Goal: Task Accomplishment & Management: Manage account settings

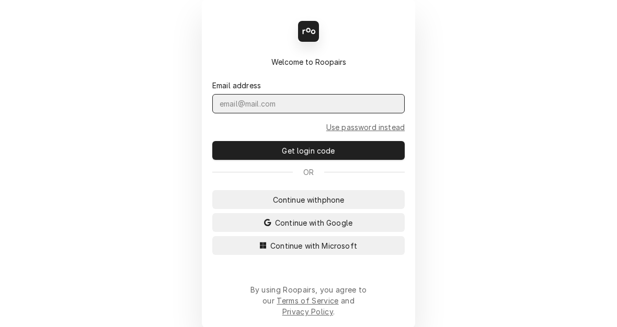
click at [303, 114] on input "Dynamic Content Wrapper" at bounding box center [308, 103] width 192 height 19
type input "kym.parson@csi1.com"
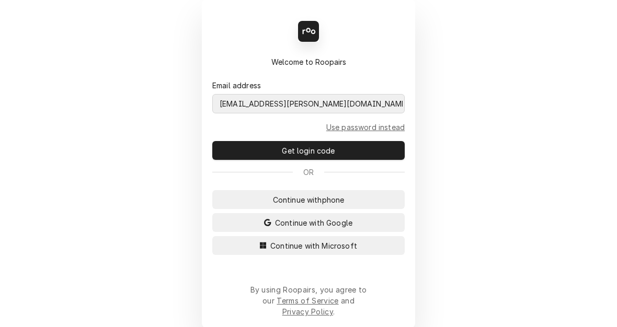
click at [212, 236] on button "Continue with Microsoft" at bounding box center [308, 245] width 192 height 19
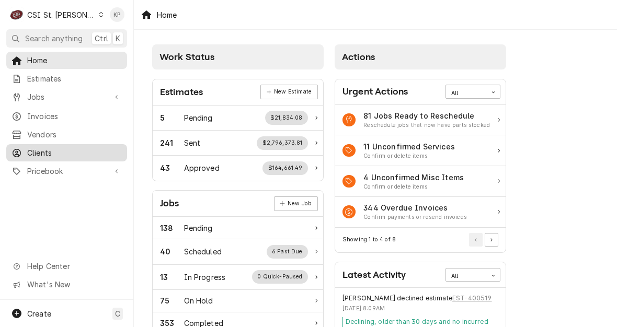
click at [39, 148] on span "Clients" at bounding box center [74, 153] width 95 height 11
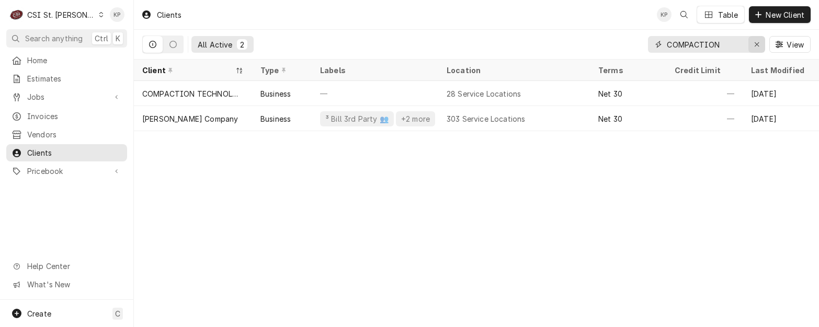
click at [617, 47] on icon "Erase input" at bounding box center [757, 44] width 6 height 7
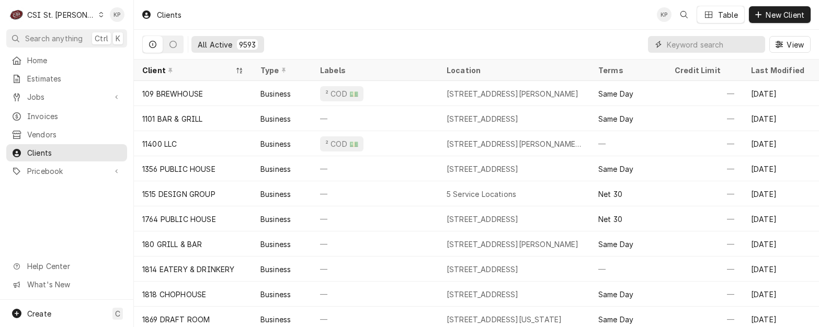
paste input "GM WENTZVILLE ASSEMBLY PLANT"
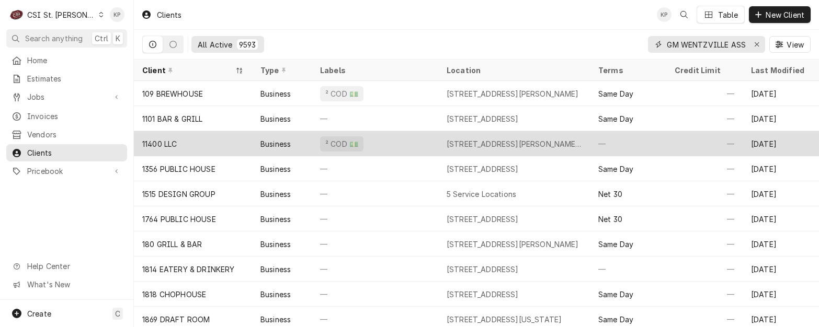
scroll to position [0, 54]
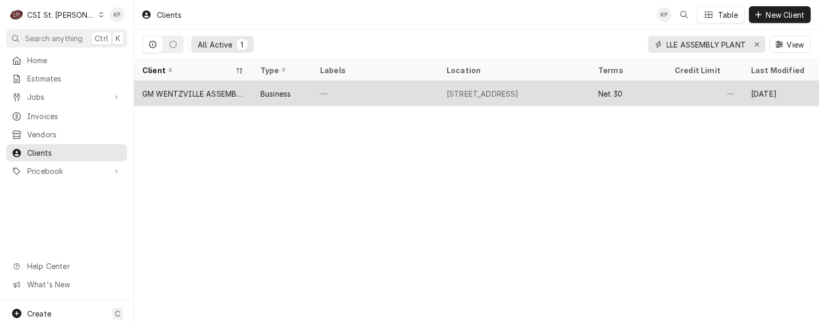
type input "GM WENTZVILLE ASSEMBLY PLANT"
click at [209, 91] on div "GM WENTZVILLE ASSEMBLY PLANT" at bounding box center [192, 93] width 101 height 11
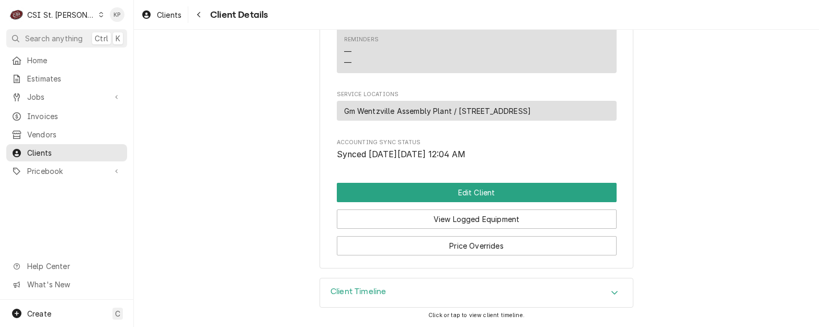
scroll to position [424, 0]
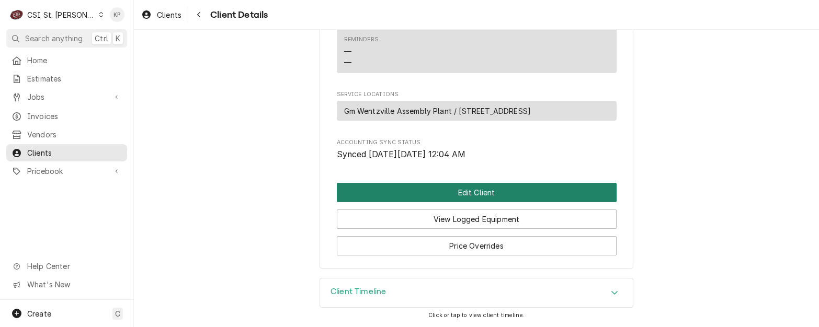
click at [497, 190] on button "Edit Client" at bounding box center [477, 192] width 280 height 19
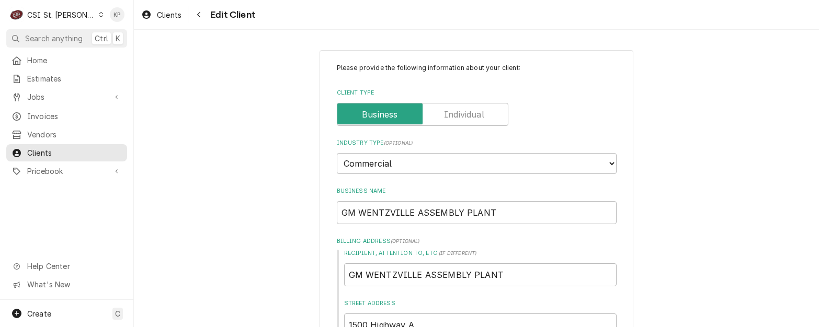
type textarea "x"
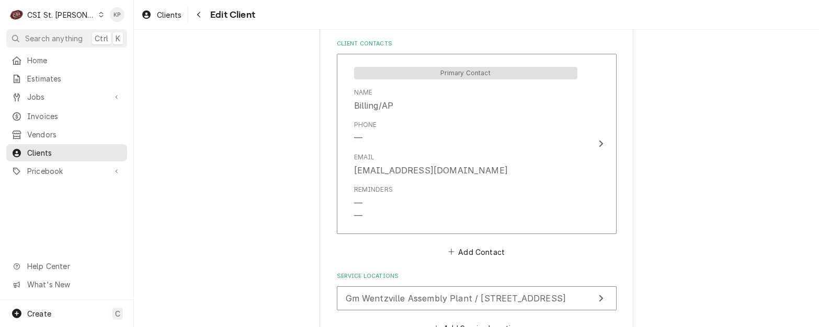
scroll to position [785, 0]
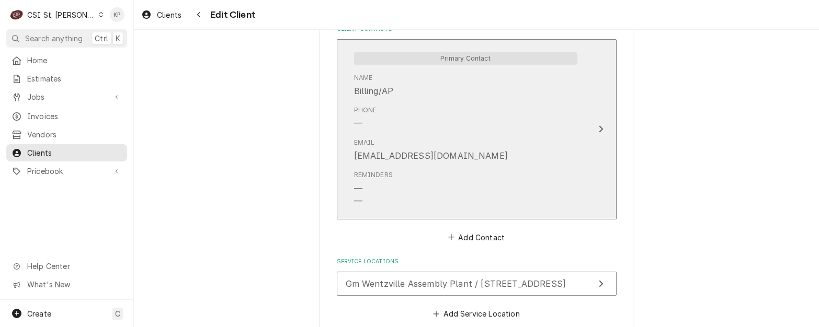
click at [599, 127] on icon "Update Contact" at bounding box center [601, 129] width 4 height 7
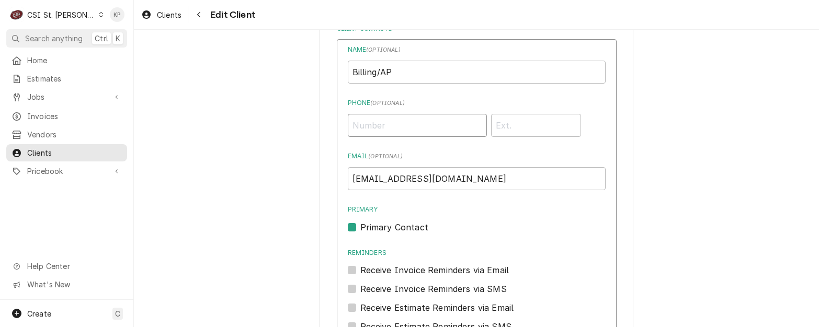
click at [403, 131] on input "Phone ( optional )" at bounding box center [417, 125] width 139 height 23
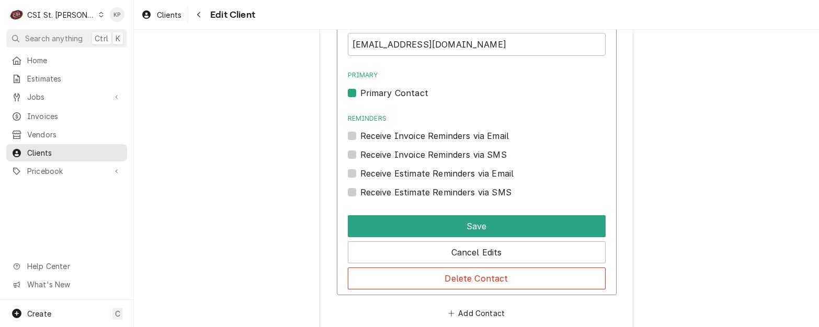
scroll to position [942, 0]
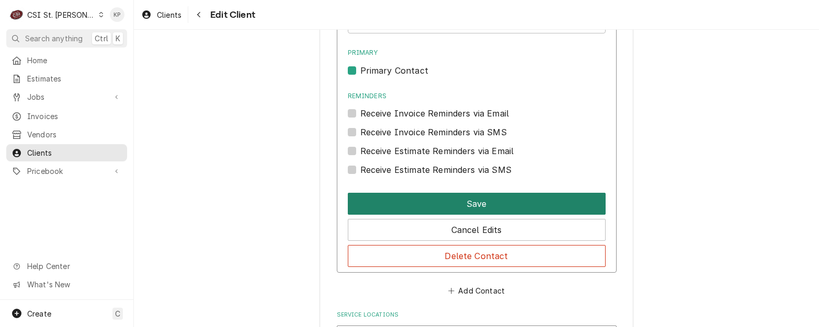
type input "(800) 729-5432"
click at [444, 209] on button "Save" at bounding box center [477, 204] width 258 height 22
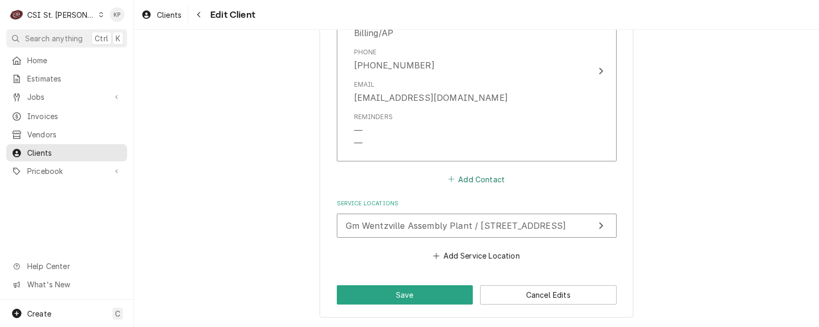
click at [468, 183] on button "Add Contact" at bounding box center [476, 179] width 60 height 15
type textarea "x"
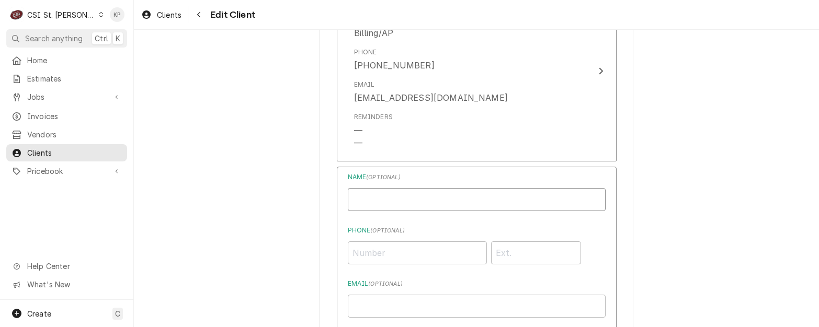
click at [348, 201] on input "Business Name" at bounding box center [477, 199] width 258 height 23
paste input "becker.zoe@aramark.com"
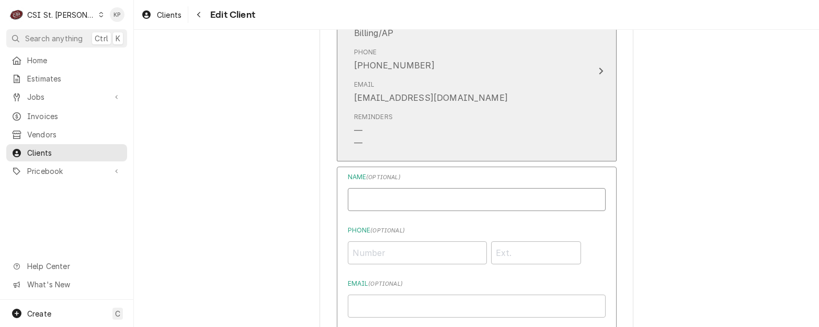
type input "becker.zoe@aramark.com"
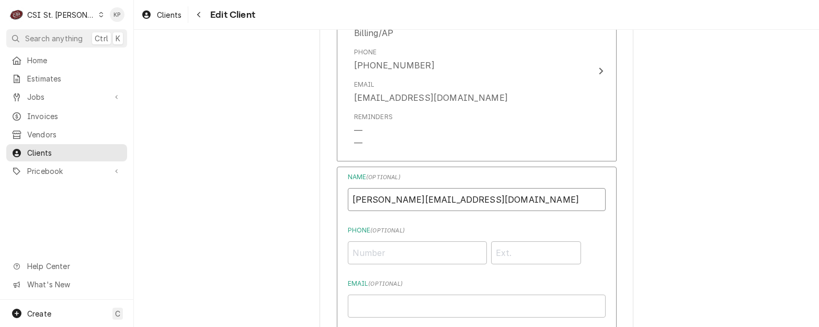
drag, startPoint x: 459, startPoint y: 200, endPoint x: 350, endPoint y: 203, distance: 108.3
click at [350, 203] on input "becker.zoe@aramark.com" at bounding box center [477, 199] width 258 height 23
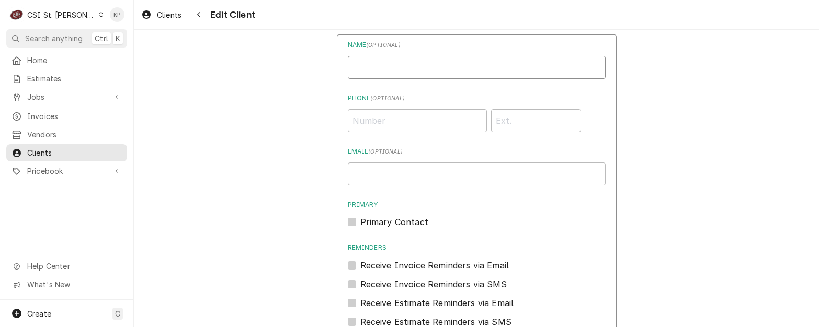
scroll to position [1000, 0]
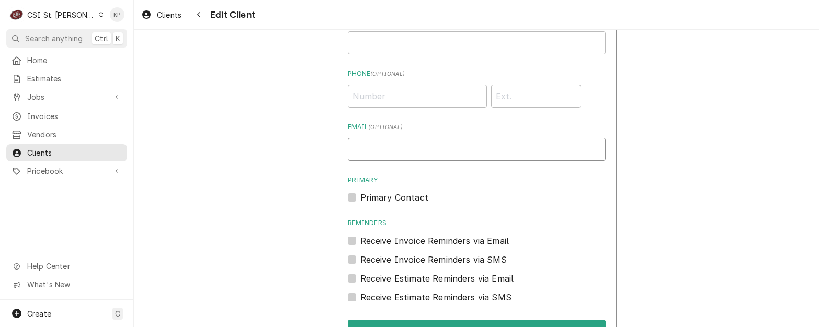
click at [363, 149] on input "Email ( optional )" at bounding box center [477, 149] width 258 height 23
paste input "becker.zoe@aramark.com"
type input "becker.zoe@aramark.com"
click at [429, 183] on label "Primary" at bounding box center [477, 180] width 258 height 9
click at [429, 191] on input "Primary" at bounding box center [489, 202] width 258 height 23
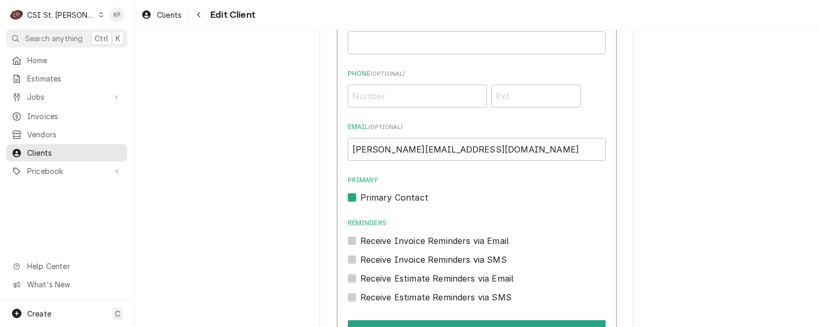
checkbox input "true"
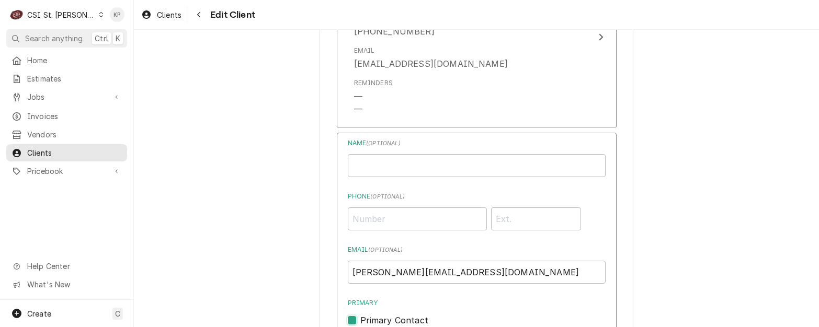
scroll to position [895, 0]
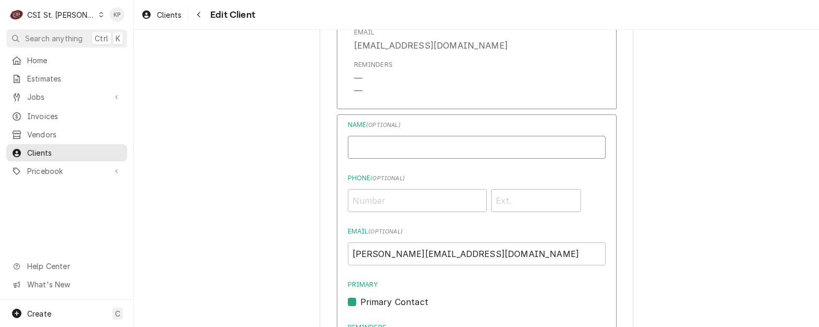
click at [377, 145] on input "Business Name" at bounding box center [477, 147] width 258 height 23
type input "Zoe Becker"
click at [389, 202] on input "Phone ( optional )" at bounding box center [417, 200] width 139 height 23
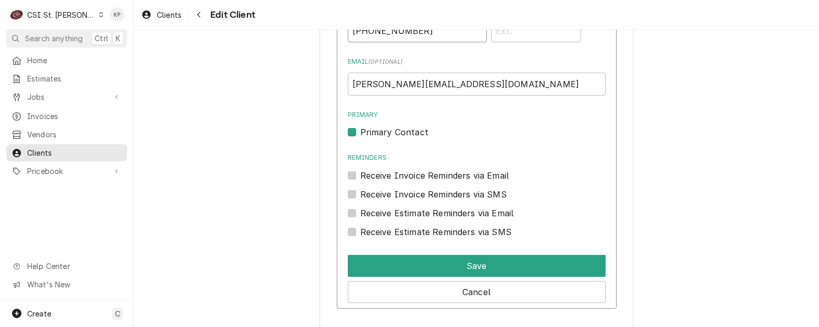
scroll to position [1000, 0]
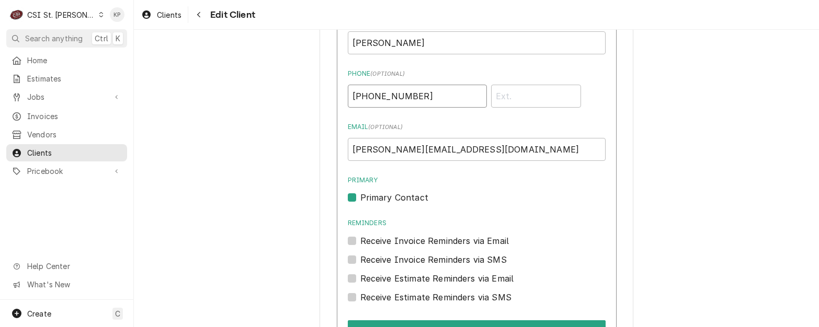
type input "(800) 729-5432"
click at [360, 197] on label "Primary Contact" at bounding box center [394, 197] width 68 height 13
click at [360, 197] on input "Primary" at bounding box center [489, 202] width 258 height 23
checkbox input "false"
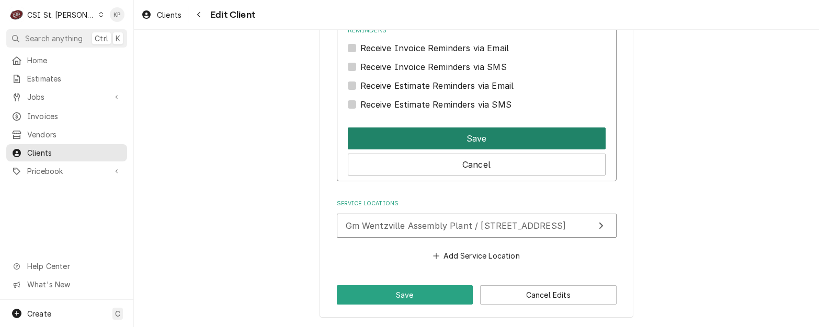
click at [422, 137] on button "Save" at bounding box center [477, 139] width 258 height 22
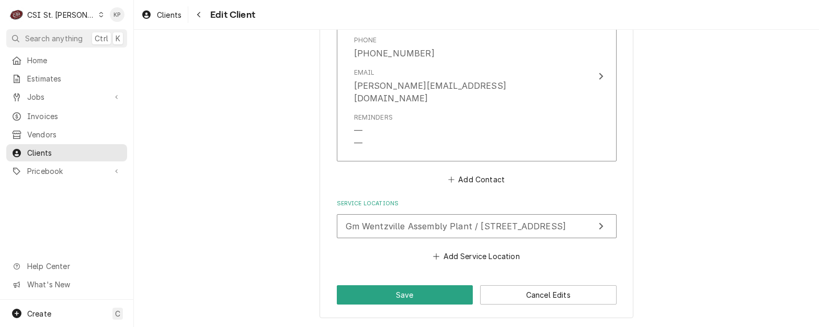
scroll to position [1006, 0]
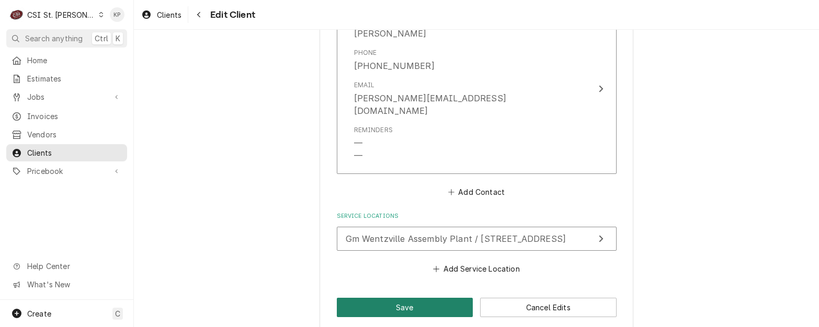
click at [416, 298] on button "Save" at bounding box center [405, 307] width 137 height 19
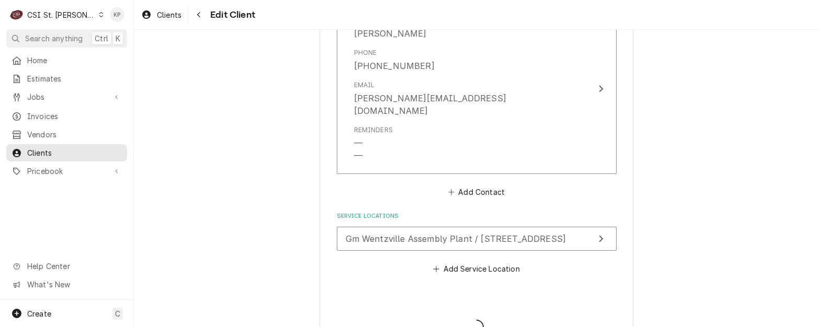
type textarea "x"
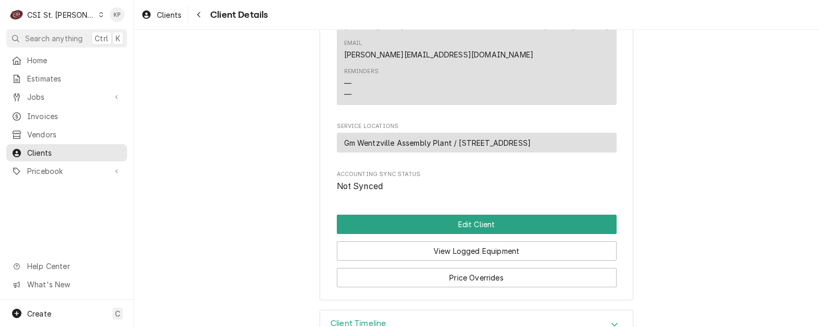
scroll to position [500, 0]
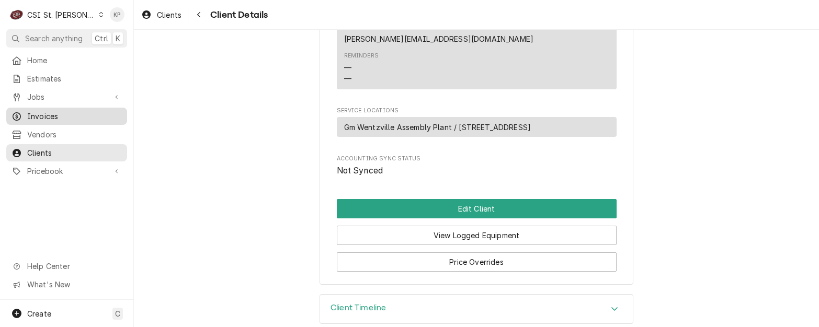
drag, startPoint x: 49, startPoint y: 111, endPoint x: 58, endPoint y: 111, distance: 8.9
click at [49, 111] on span "Invoices" at bounding box center [74, 116] width 95 height 11
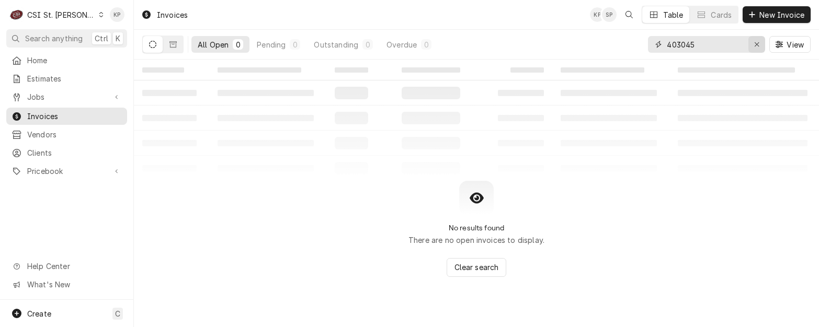
click at [755, 43] on icon "Erase input" at bounding box center [757, 44] width 4 height 4
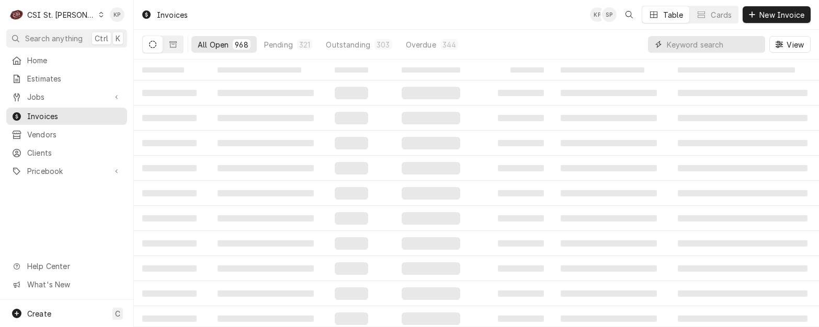
paste input "403042"
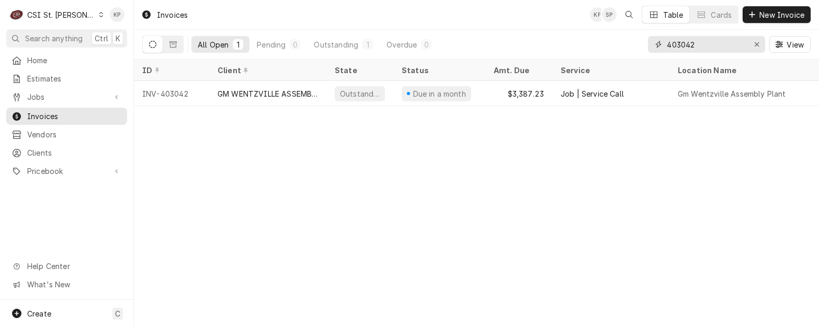
type input "403042"
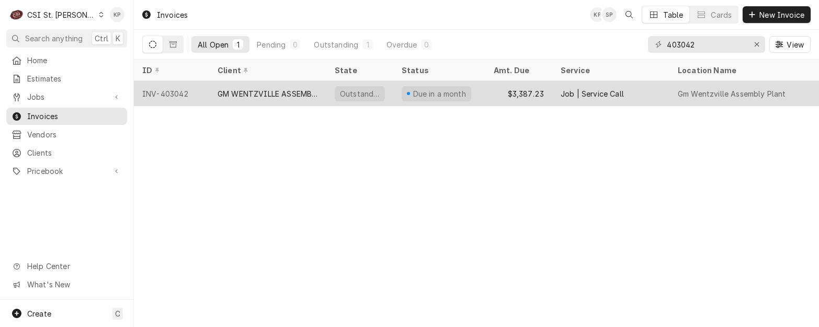
click at [158, 93] on div "INV-403042" at bounding box center [171, 93] width 75 height 25
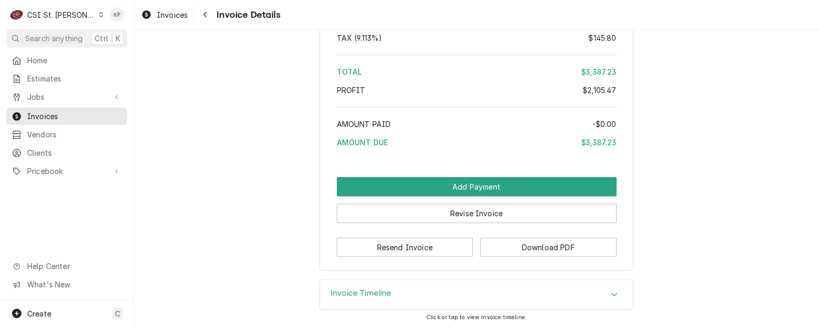
scroll to position [2600, 0]
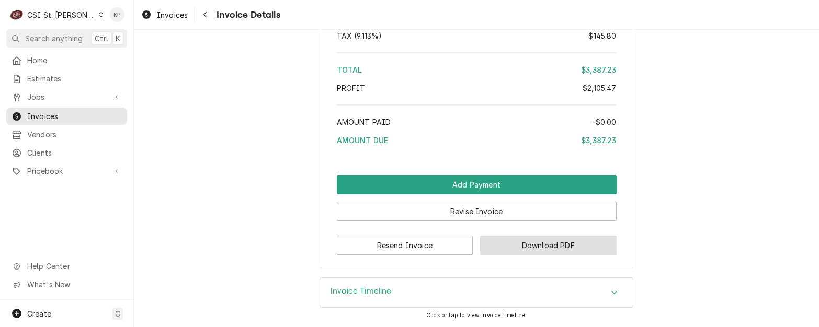
click at [496, 248] on button "Download PDF" at bounding box center [548, 245] width 137 height 19
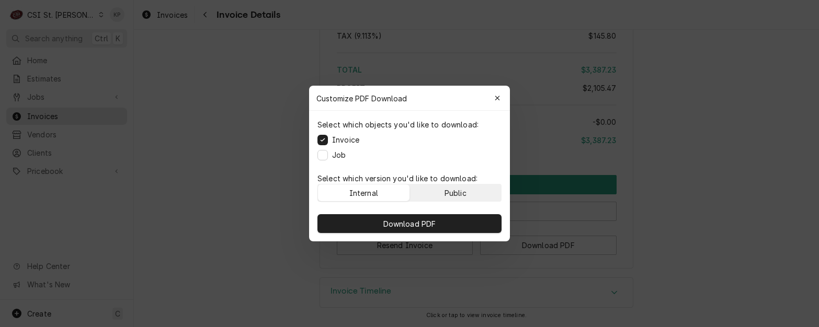
click at [472, 195] on button "Public" at bounding box center [456, 193] width 92 height 17
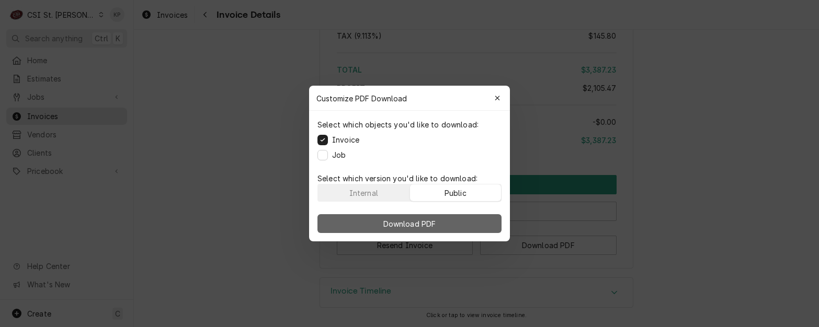
click at [474, 221] on button "Download PDF" at bounding box center [410, 223] width 184 height 19
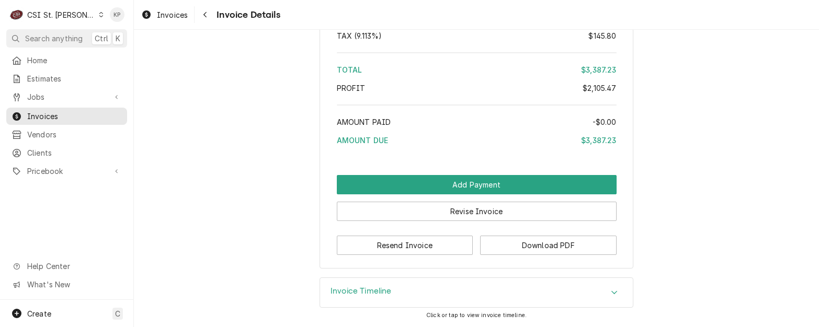
click at [39, 148] on span "Clients" at bounding box center [74, 153] width 95 height 11
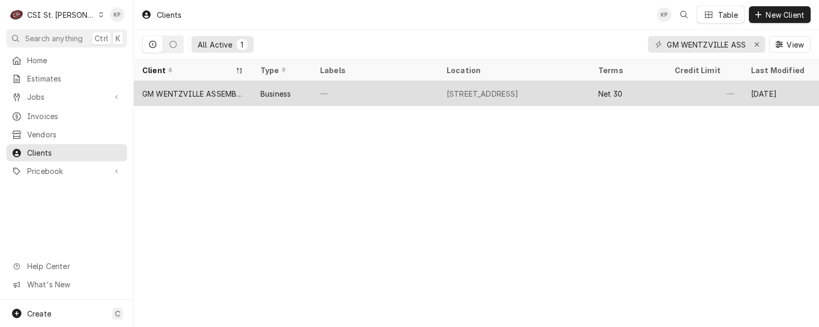
click at [185, 91] on div "GM WENTZVILLE ASSEMBLY PLANT" at bounding box center [192, 93] width 101 height 11
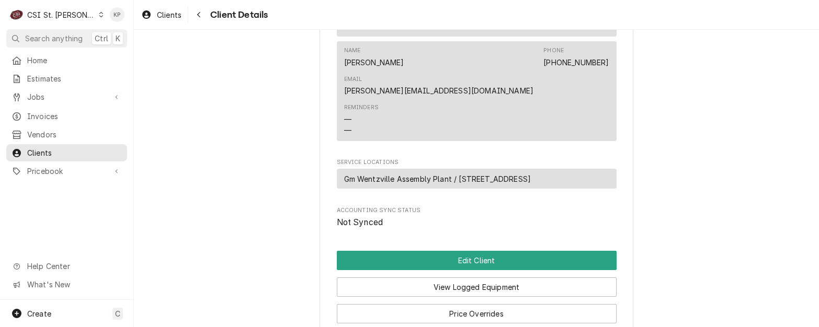
scroll to position [447, 0]
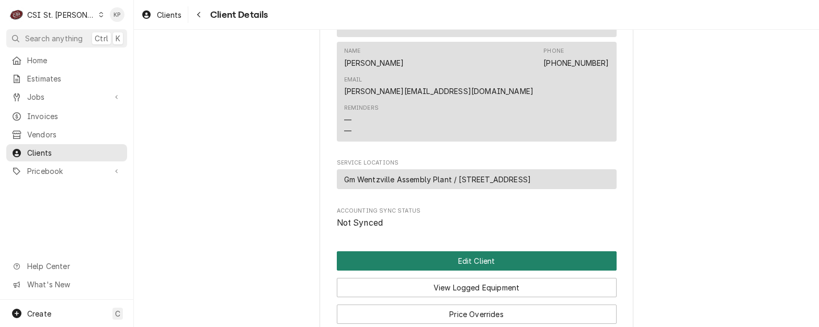
click at [454, 252] on button "Edit Client" at bounding box center [477, 261] width 280 height 19
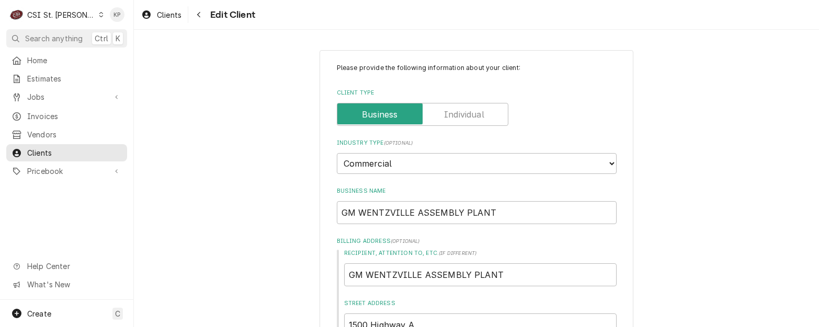
type textarea "x"
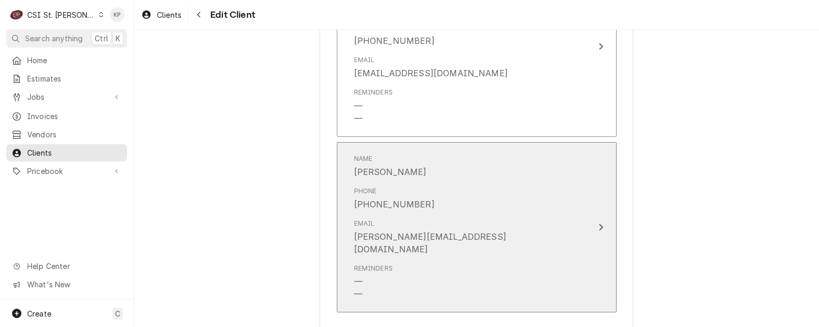
scroll to position [849, 0]
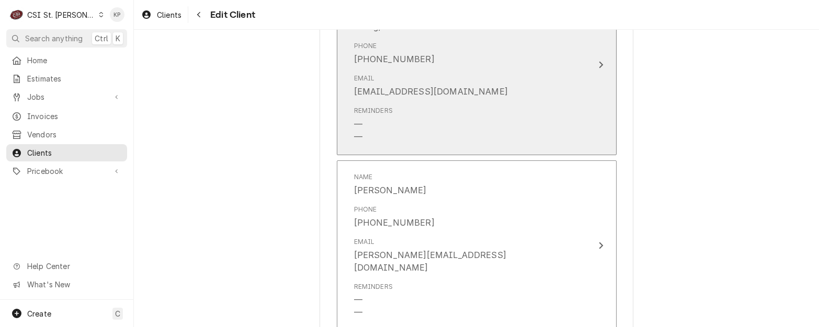
click at [599, 63] on icon "Update Contact" at bounding box center [601, 65] width 4 height 7
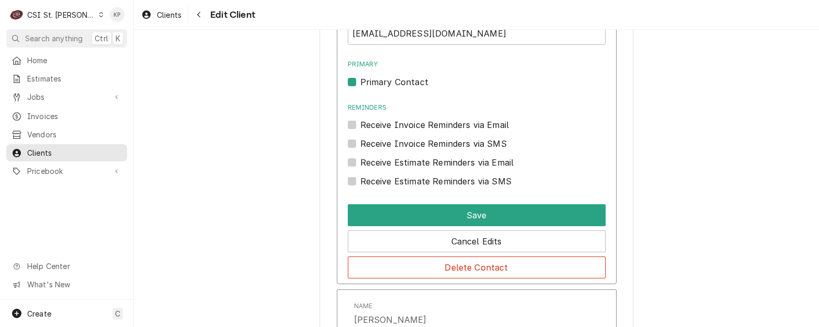
scroll to position [902, 0]
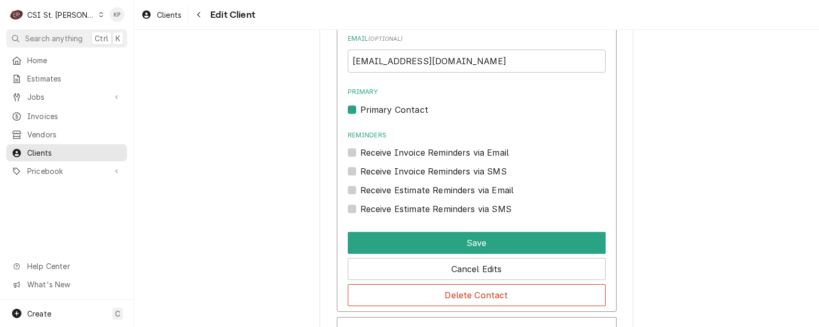
click at [360, 108] on label "Primary Contact" at bounding box center [394, 110] width 68 height 13
click at [360, 108] on input "Primary" at bounding box center [489, 115] width 258 height 23
checkbox input "false"
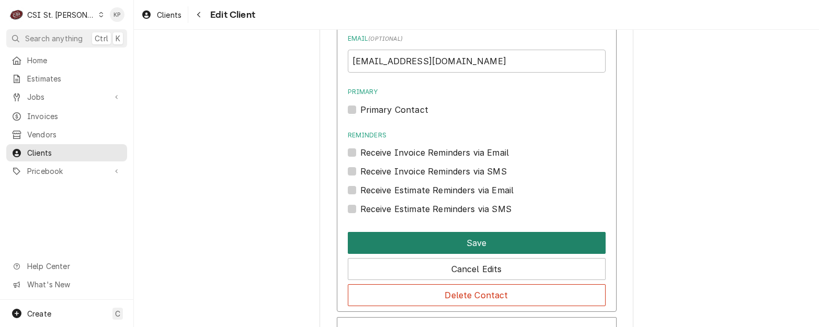
click at [426, 240] on button "Save" at bounding box center [477, 243] width 258 height 22
type textarea "x"
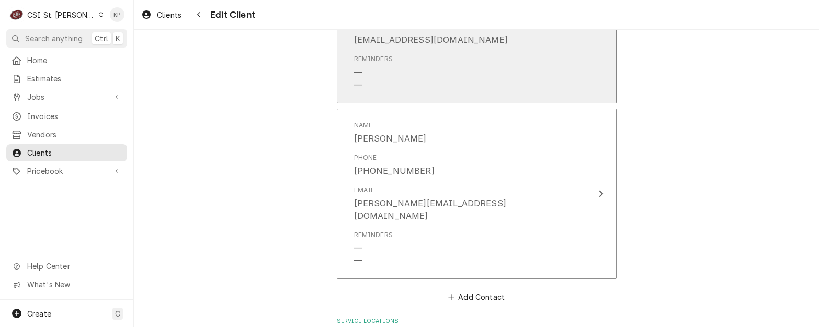
scroll to position [879, 0]
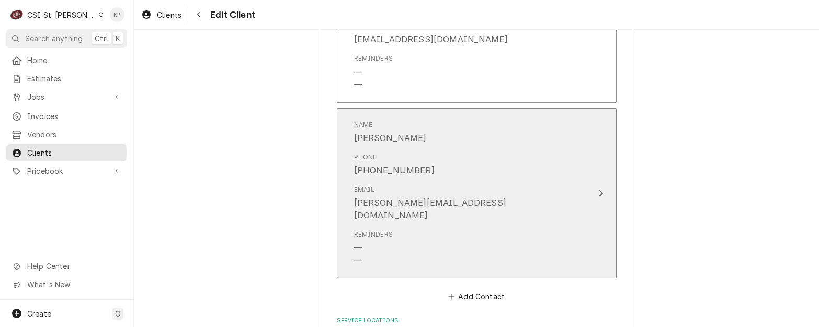
click at [475, 198] on div "Email becker.zoe@aramark.com" at bounding box center [465, 203] width 223 height 45
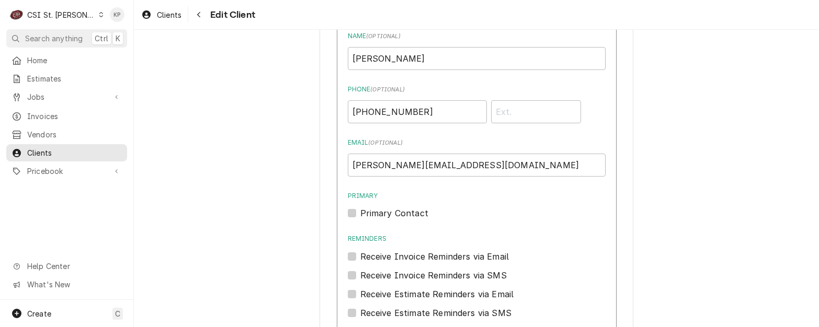
scroll to position [984, 0]
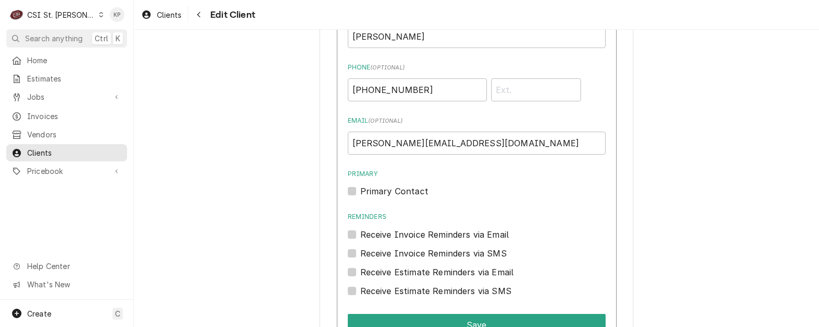
click at [360, 190] on label "Primary Contact" at bounding box center [394, 191] width 68 height 13
click at [360, 190] on input "Primary" at bounding box center [489, 196] width 258 height 23
checkbox input "true"
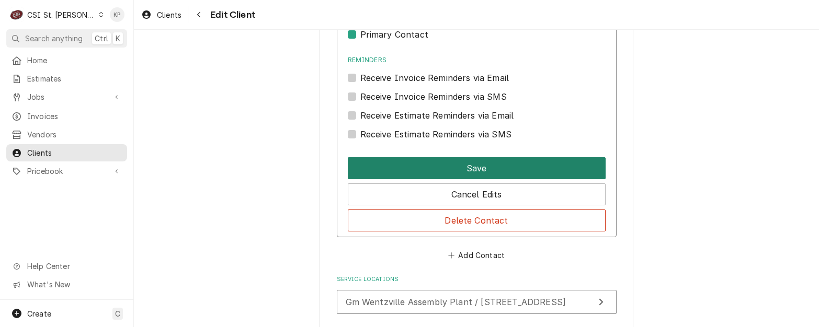
click at [443, 164] on button "Save" at bounding box center [477, 168] width 258 height 22
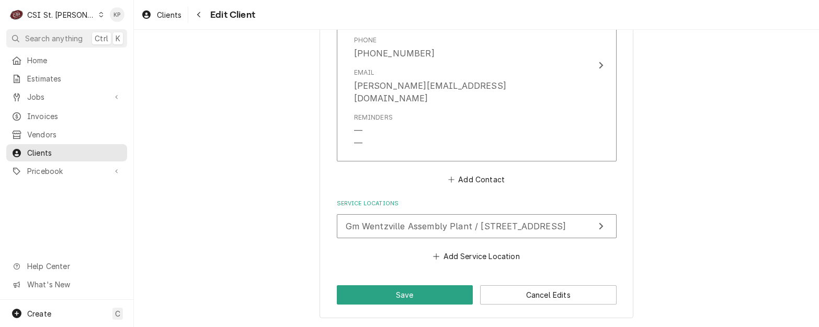
scroll to position [1006, 0]
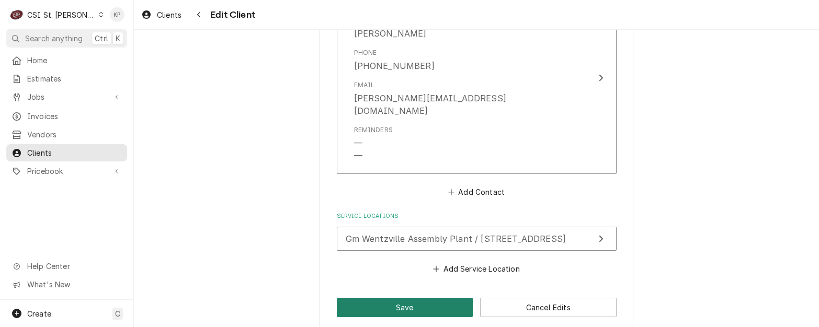
click at [396, 298] on button "Save" at bounding box center [405, 307] width 137 height 19
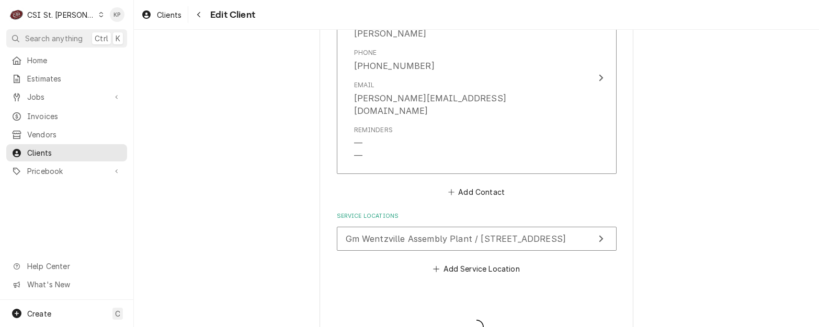
type textarea "x"
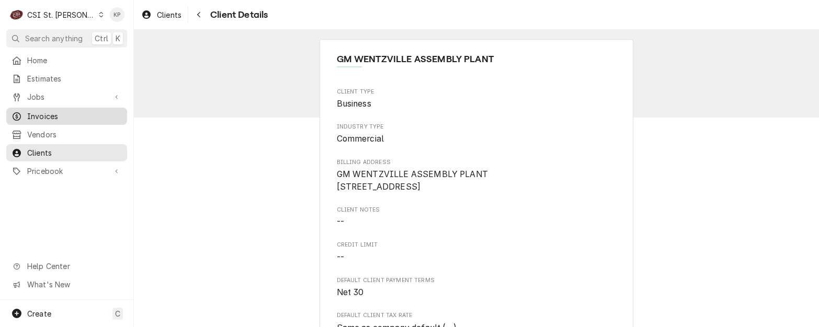
click at [43, 111] on span "Invoices" at bounding box center [74, 116] width 95 height 11
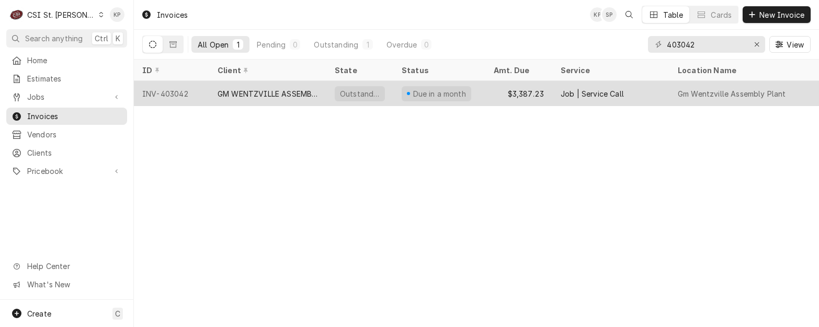
click at [243, 89] on div "GM WENTZVILLE ASSEMBLY PLANT" at bounding box center [268, 93] width 100 height 11
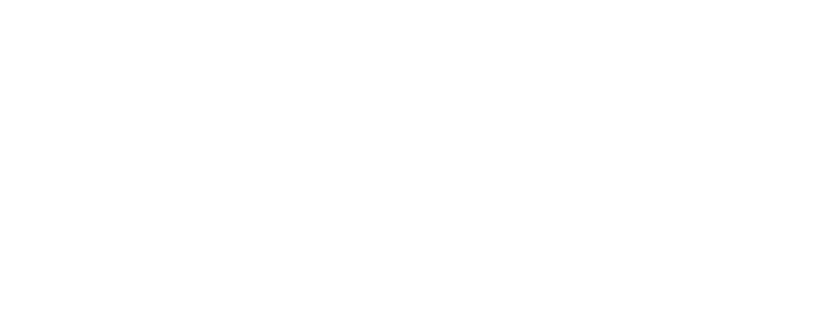
click at [171, 91] on div "Dynamic Content Wrapper" at bounding box center [409, 163] width 819 height 327
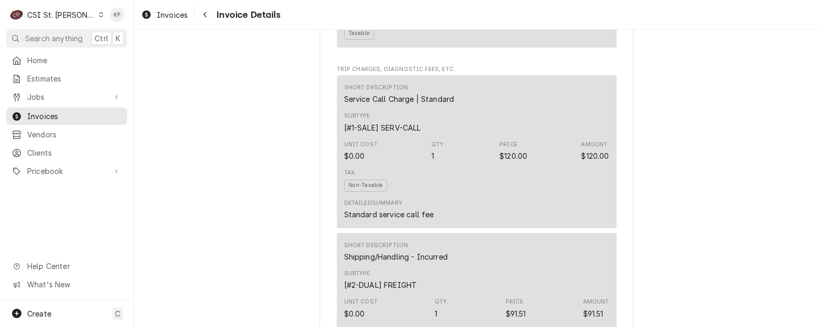
scroll to position [1569, 0]
click at [47, 149] on span "Clients" at bounding box center [74, 153] width 95 height 11
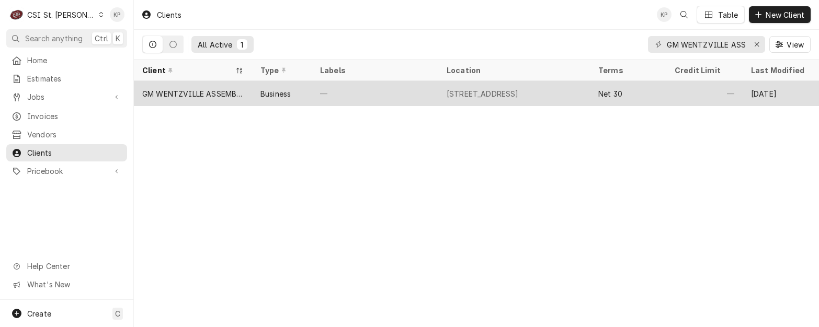
click at [194, 95] on div "GM WENTZVILLE ASSEMBLY PLANT" at bounding box center [192, 93] width 101 height 11
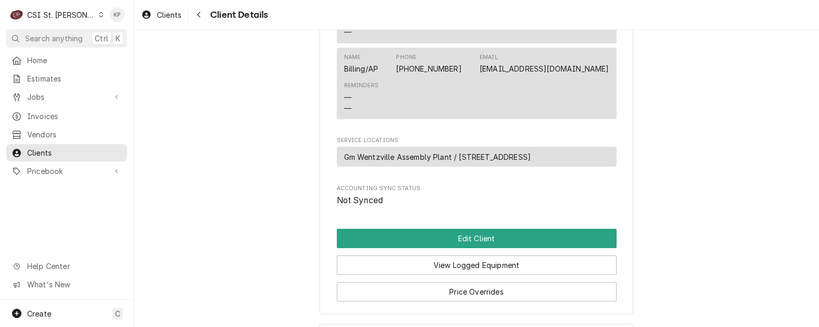
scroll to position [471, 0]
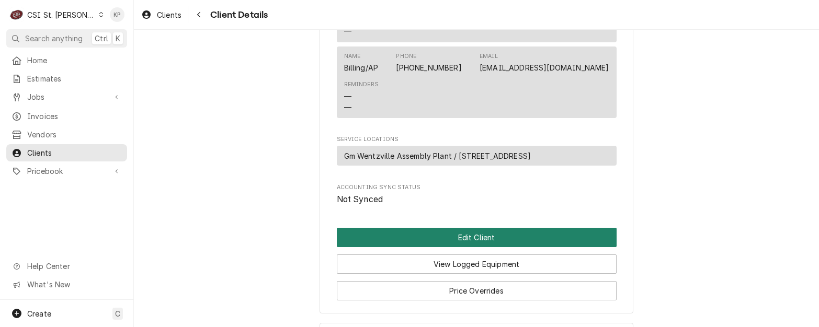
click at [458, 228] on button "Edit Client" at bounding box center [477, 237] width 280 height 19
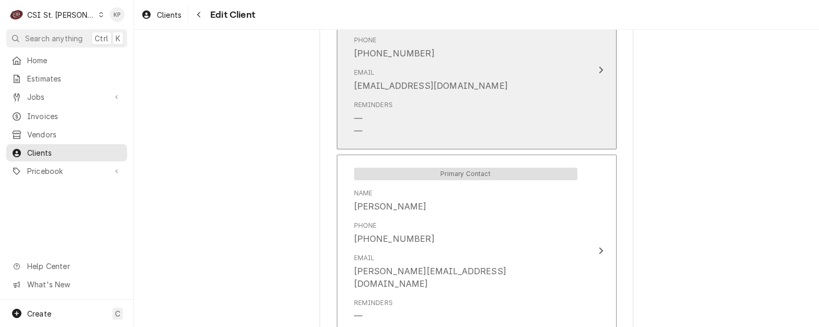
scroll to position [837, 0]
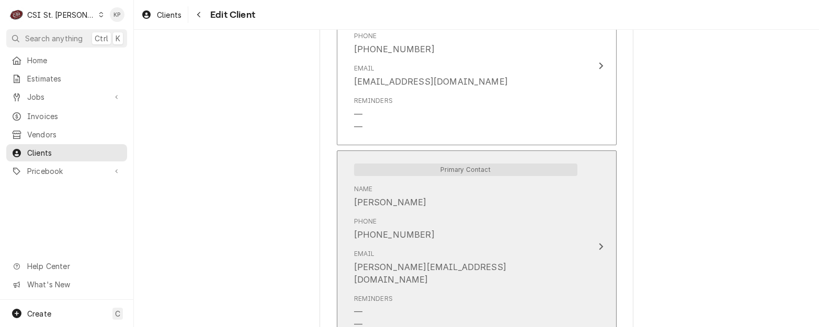
click at [598, 243] on icon "Update Contact" at bounding box center [600, 247] width 5 height 8
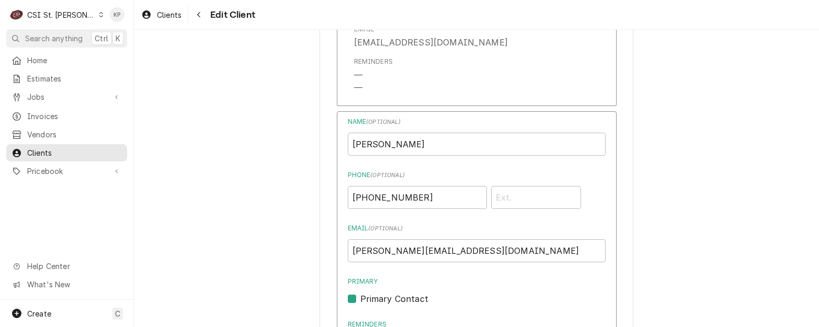
scroll to position [942, 0]
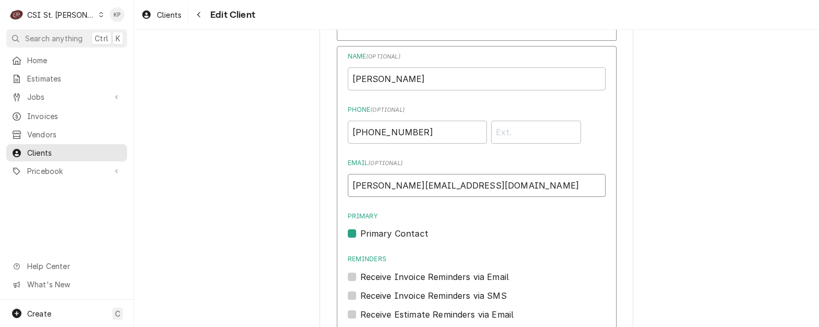
drag, startPoint x: 464, startPoint y: 184, endPoint x: 341, endPoint y: 185, distance: 122.9
click at [341, 185] on div "Name ( optional ) Zoe Becker Phone ( optional ) (800) 729-5432 Email ( optional…" at bounding box center [477, 241] width 280 height 391
paste input "-"
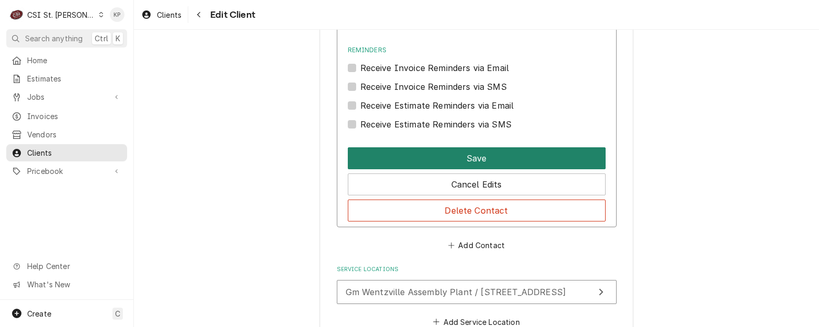
type input "[PERSON_NAME][EMAIL_ADDRESS][DOMAIN_NAME]"
click at [442, 160] on button "Save" at bounding box center [477, 159] width 258 height 22
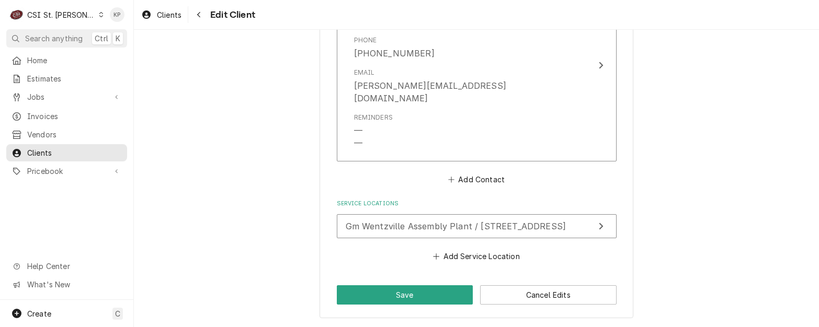
scroll to position [1006, 0]
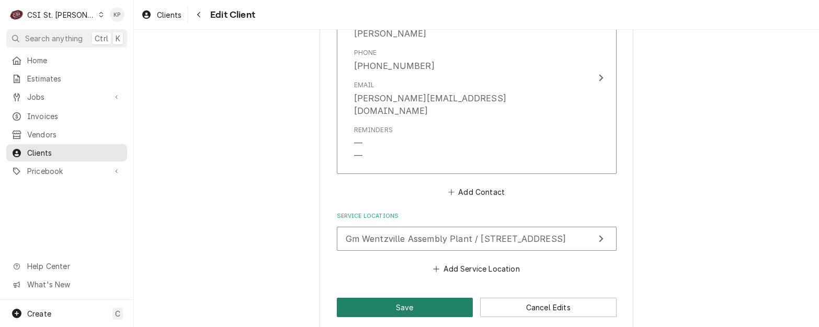
click at [422, 298] on button "Save" at bounding box center [405, 307] width 137 height 19
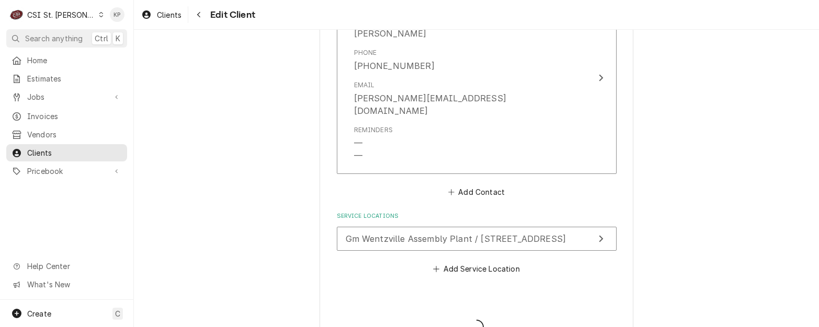
type textarea "x"
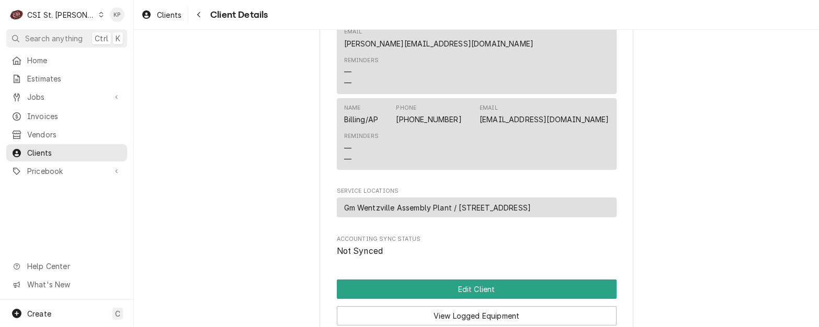
scroll to position [500, 0]
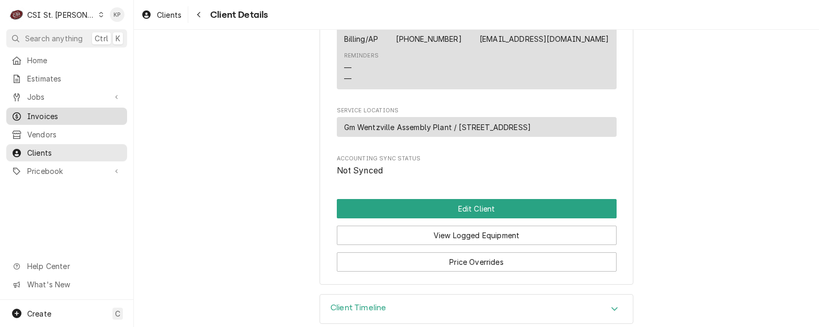
click at [49, 116] on span "Invoices" at bounding box center [74, 116] width 95 height 11
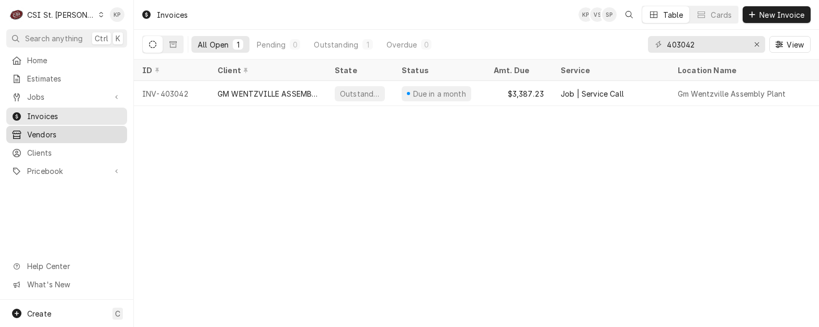
drag, startPoint x: 48, startPoint y: 146, endPoint x: 52, endPoint y: 136, distance: 11.1
click at [48, 148] on span "Clients" at bounding box center [74, 153] width 95 height 11
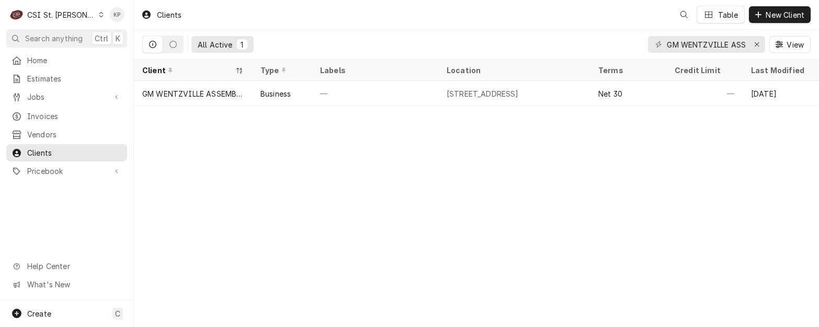
click at [99, 13] on icon "Dynamic Content Wrapper" at bounding box center [101, 14] width 4 height 5
click at [80, 13] on html "C CSI St. [PERSON_NAME] KP Search anything Ctrl K Home Estimates Jobs Jobs Job …" at bounding box center [409, 163] width 819 height 327
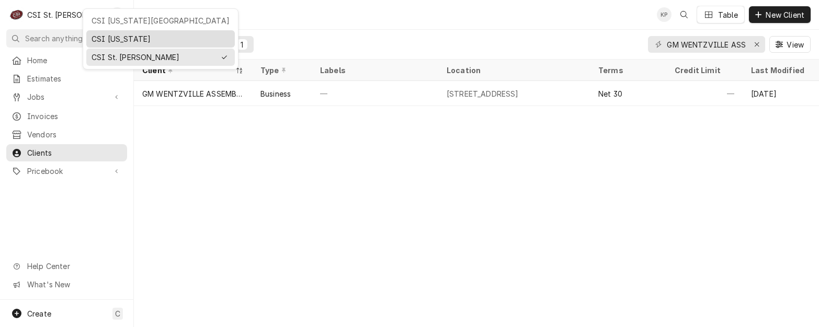
click at [114, 36] on div "CSI [US_STATE]" at bounding box center [161, 38] width 138 height 11
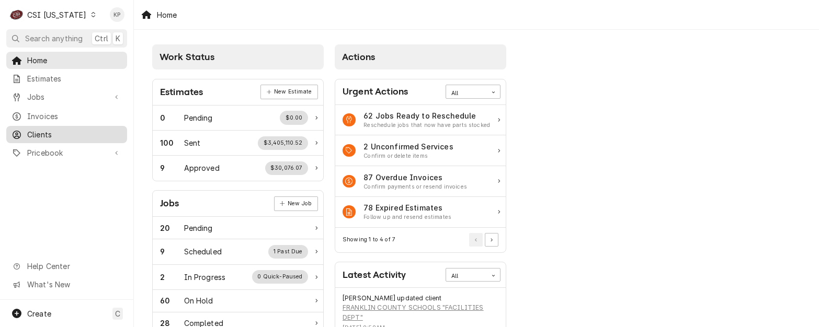
click at [29, 131] on span "Clients" at bounding box center [74, 134] width 95 height 11
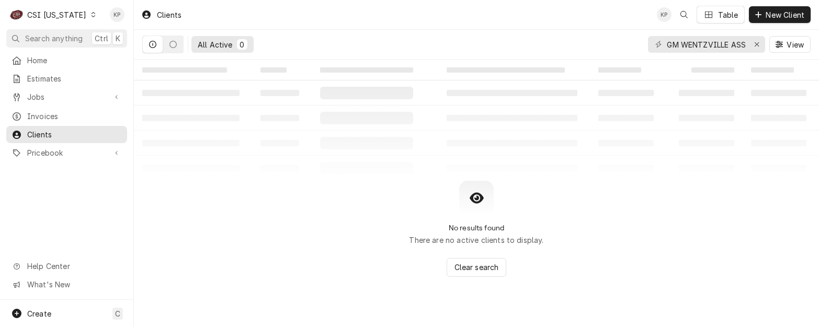
click at [30, 131] on span "Clients" at bounding box center [74, 134] width 95 height 11
click at [758, 43] on icon "Erase input" at bounding box center [757, 44] width 4 height 4
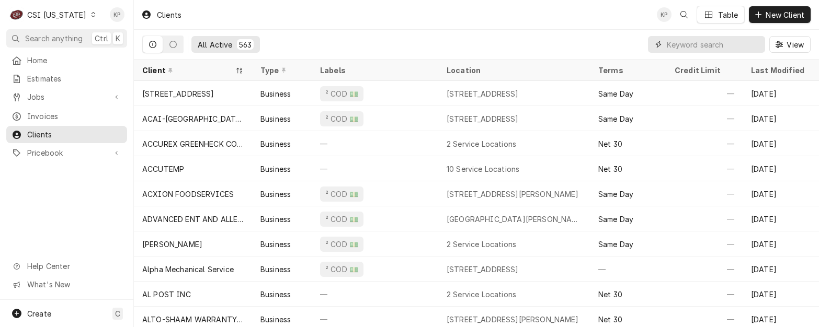
paste input "lyndsey.faircloth@franklin.kyschools.us"
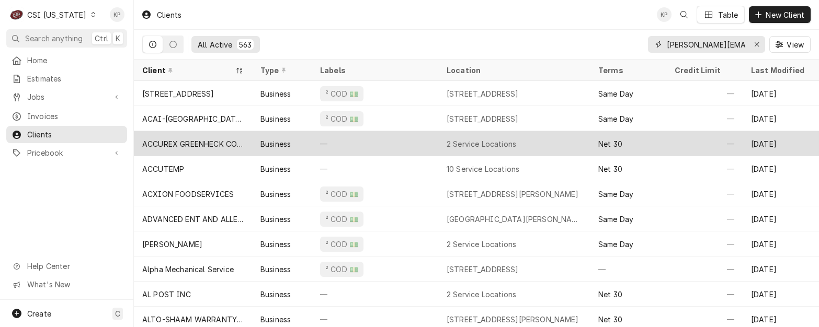
scroll to position [0, 65]
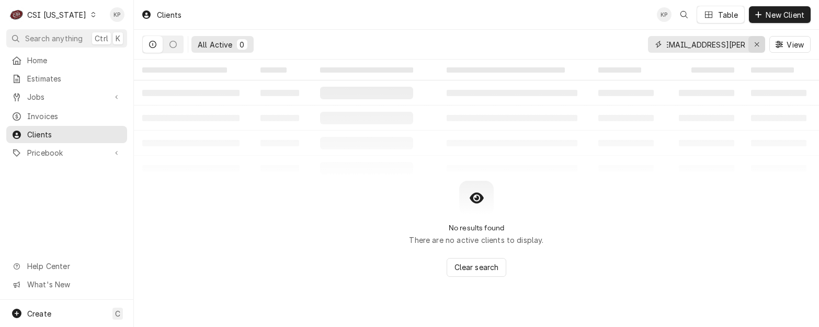
type input "[PERSON_NAME][EMAIL_ADDRESS][PERSON_NAME][PERSON_NAME][DOMAIN_NAME]"
click at [758, 42] on icon "Erase input" at bounding box center [757, 44] width 6 height 7
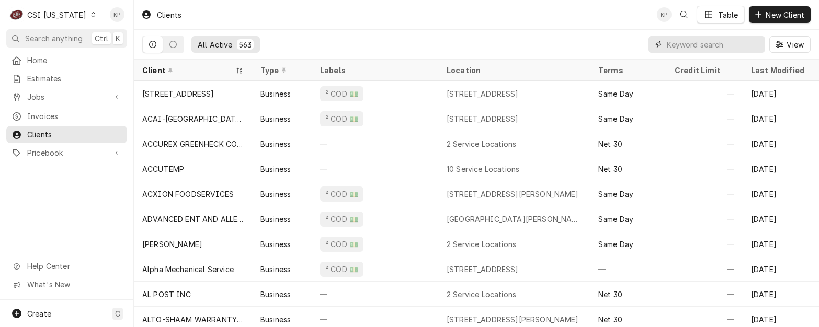
click at [700, 44] on input "Dynamic Content Wrapper" at bounding box center [713, 44] width 93 height 17
paste input "FRANKLIN COUNTY SCHOOLS ""
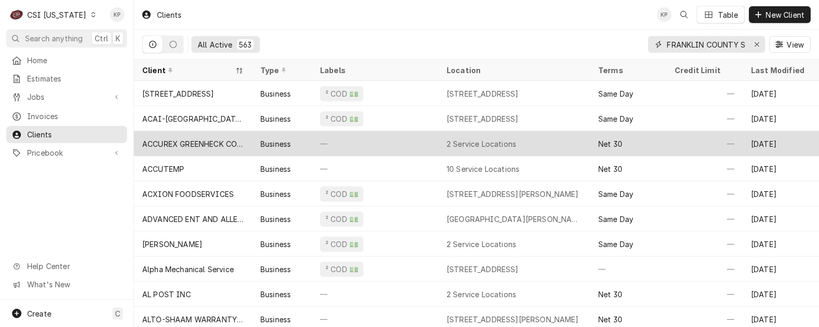
scroll to position [0, 39]
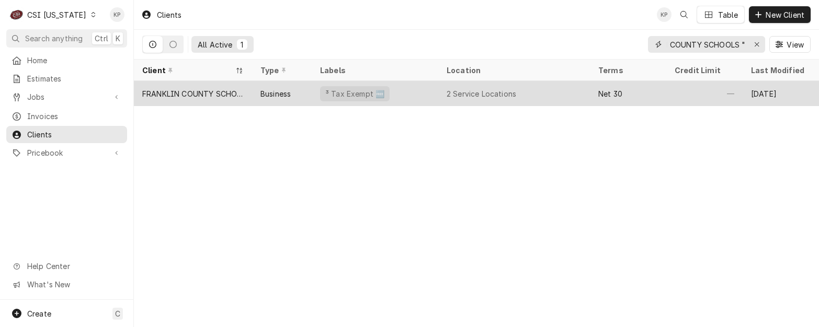
type input "FRANKLIN COUNTY SCHOOLS ""
click at [189, 93] on div "FRANKLIN COUNTY SCHOOLS "FACILITIES DEPT"" at bounding box center [192, 93] width 101 height 11
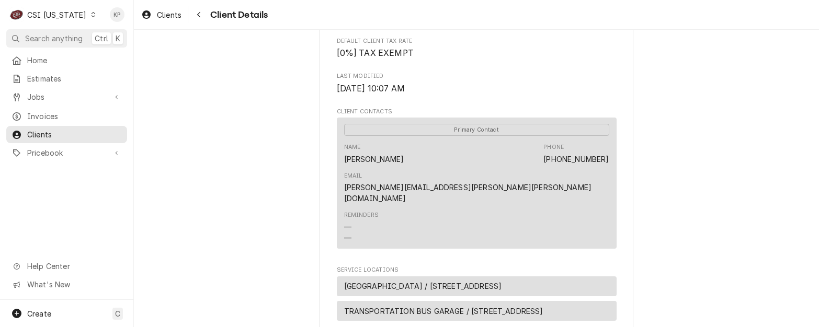
scroll to position [330, 0]
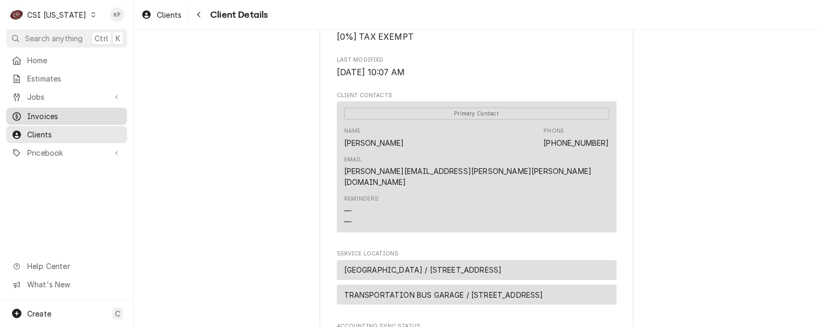
click at [31, 111] on span "Invoices" at bounding box center [74, 116] width 95 height 11
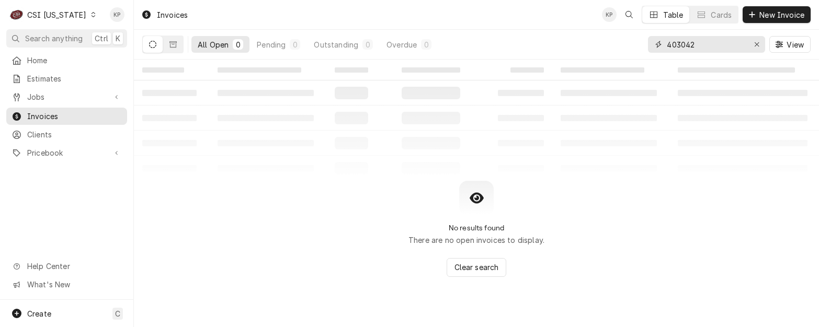
click at [754, 44] on icon "Erase input" at bounding box center [757, 44] width 6 height 7
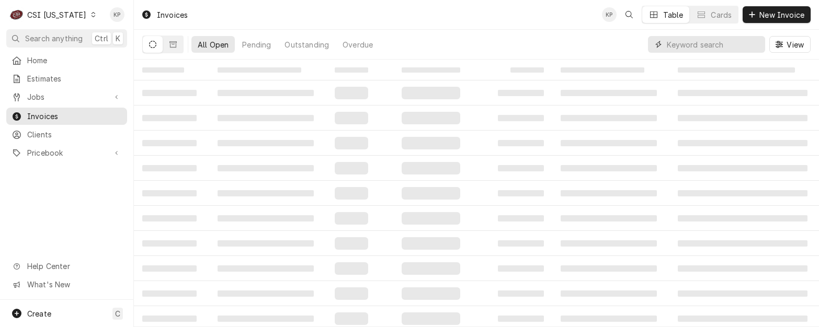
click at [698, 44] on input "Dynamic Content Wrapper" at bounding box center [713, 44] width 93 height 17
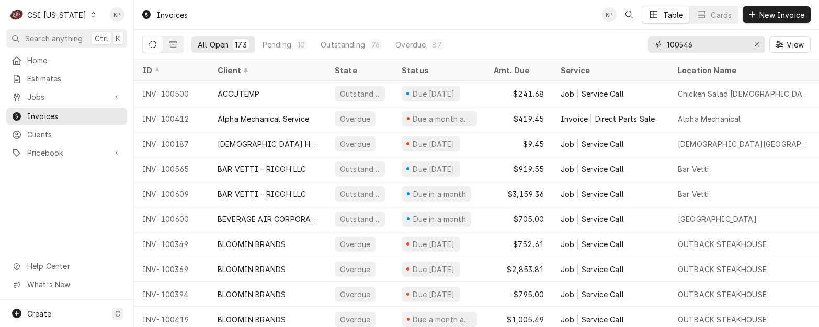
type input "100546"
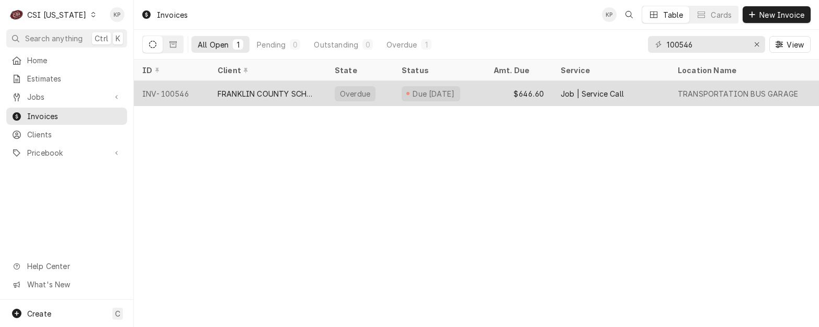
click at [178, 95] on div "INV-100546" at bounding box center [171, 93] width 75 height 25
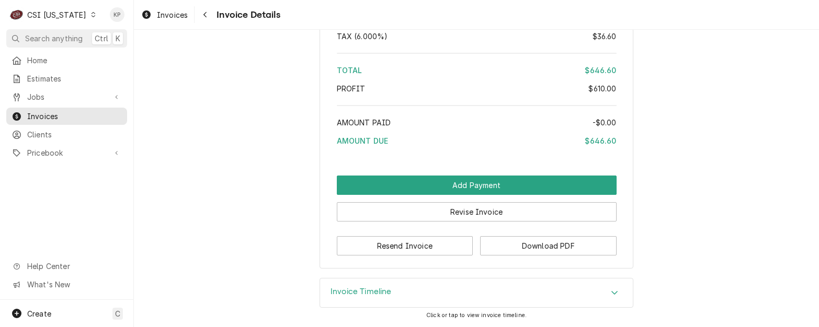
scroll to position [1824, 0]
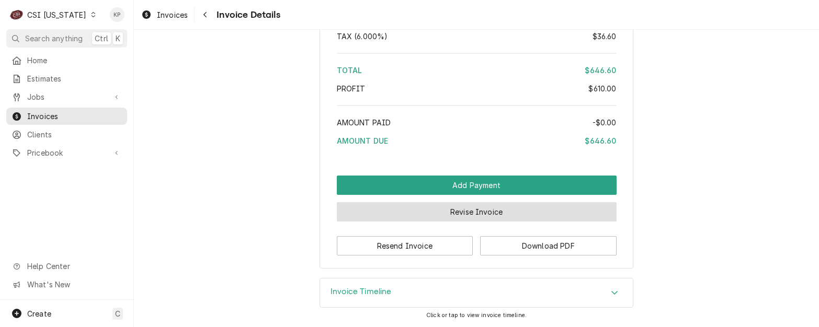
click at [469, 213] on button "Revise Invoice" at bounding box center [477, 211] width 280 height 19
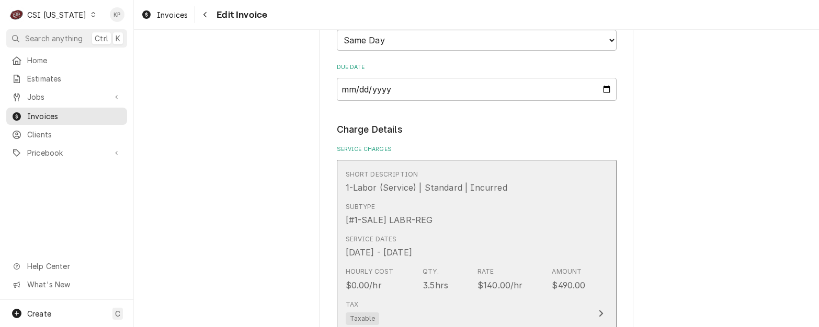
scroll to position [837, 0]
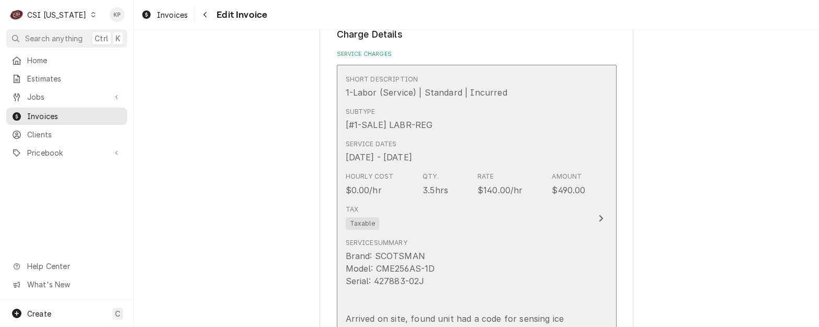
click at [362, 225] on span "Taxable" at bounding box center [362, 224] width 33 height 13
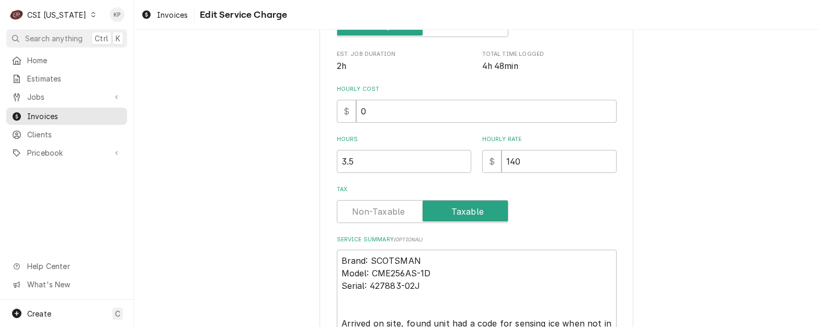
scroll to position [280, 0]
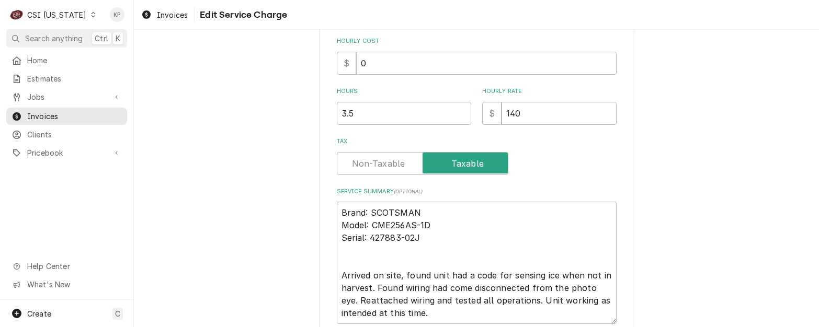
type textarea "x"
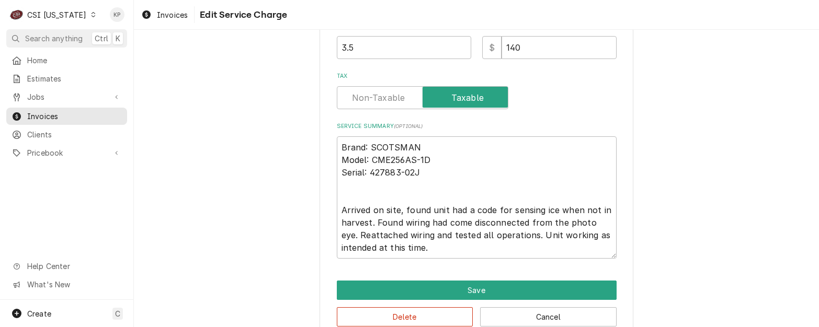
scroll to position [366, 0]
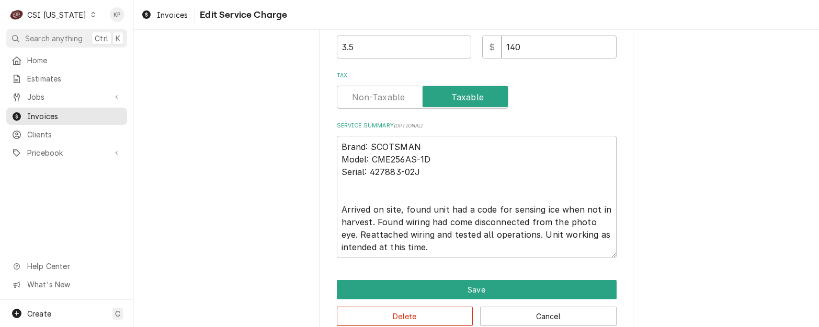
click at [378, 97] on label "Tax" at bounding box center [423, 97] width 172 height 23
click at [378, 97] on input "Tax" at bounding box center [423, 97] width 162 height 23
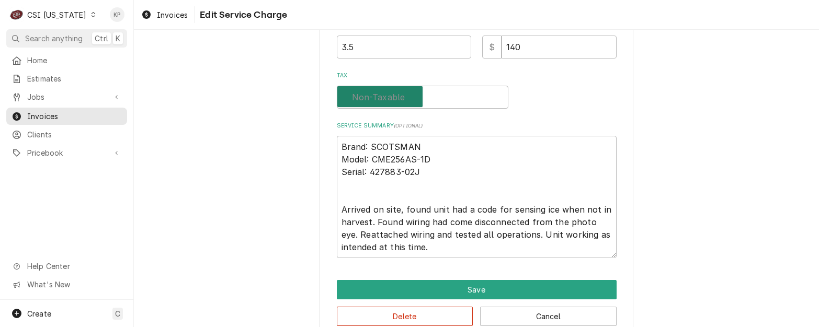
checkbox input "false"
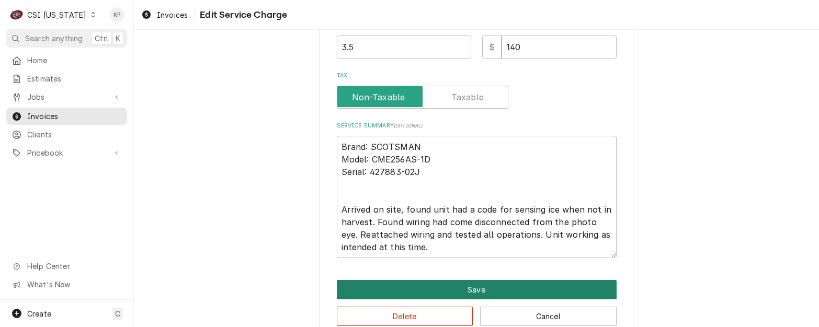
click at [414, 288] on button "Save" at bounding box center [477, 289] width 280 height 19
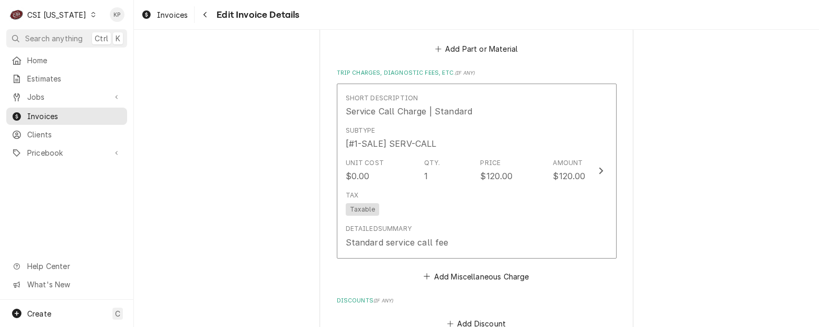
scroll to position [1243, 0]
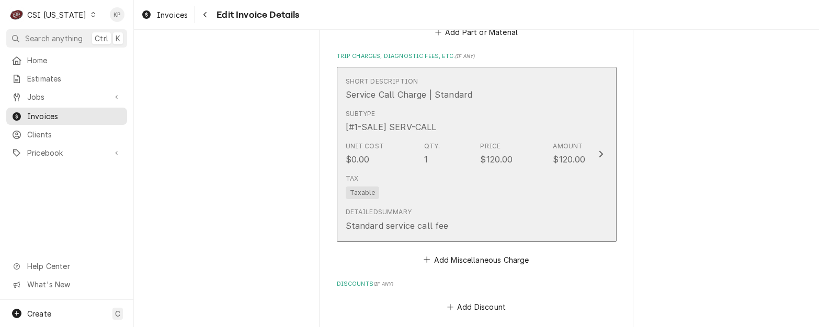
click at [354, 194] on span "Taxable" at bounding box center [362, 193] width 33 height 13
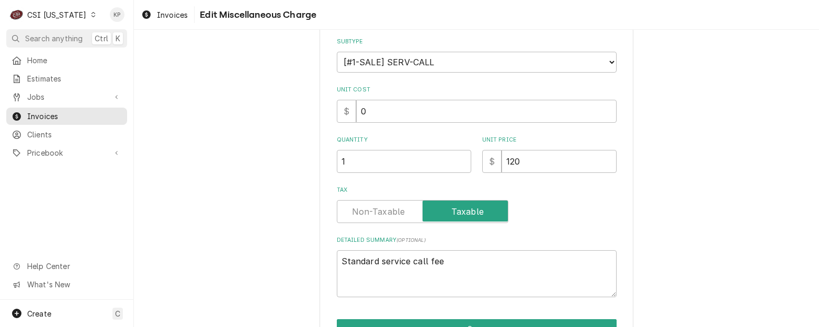
scroll to position [144, 0]
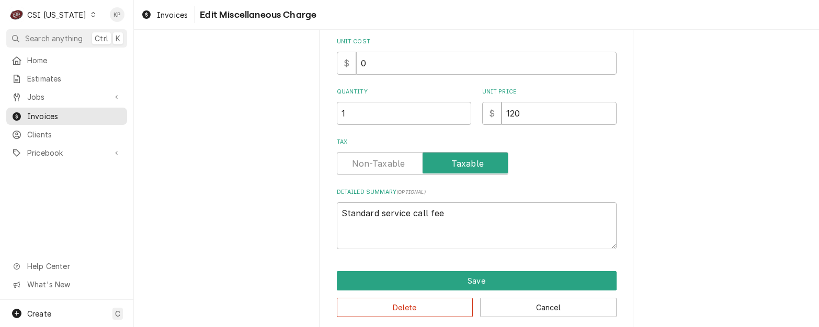
type textarea "x"
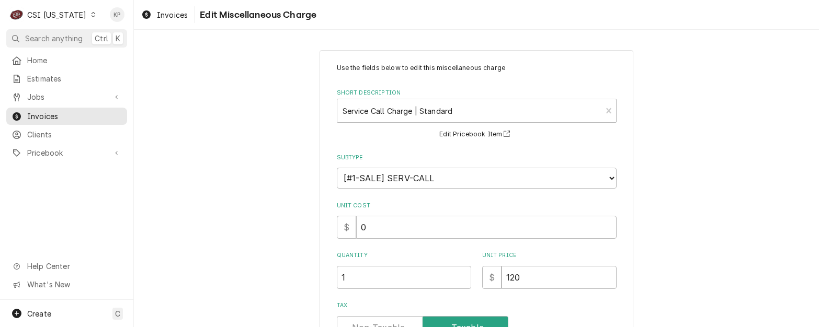
scroll to position [105, 0]
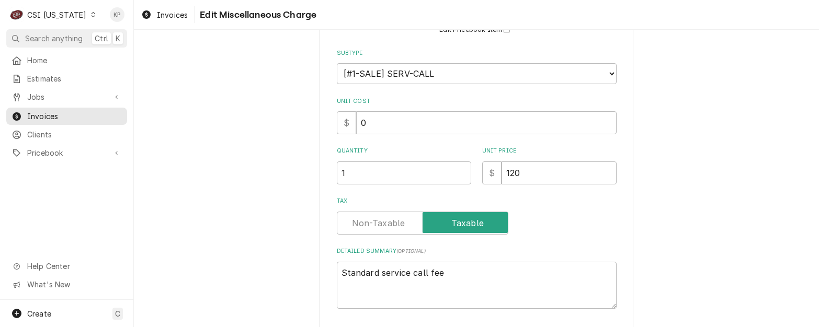
click at [372, 228] on label "Tax" at bounding box center [423, 223] width 172 height 23
click at [372, 228] on input "Tax" at bounding box center [423, 223] width 162 height 23
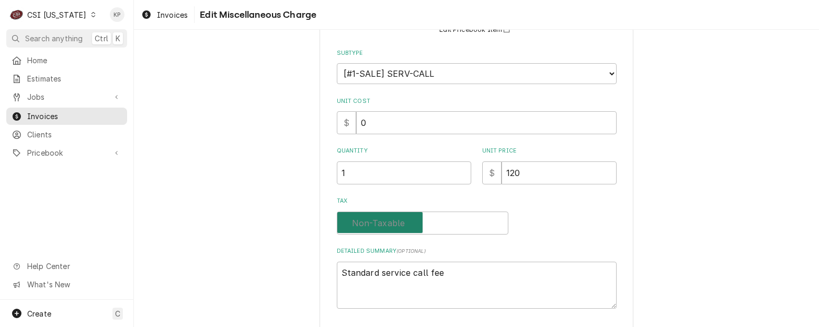
checkbox input "false"
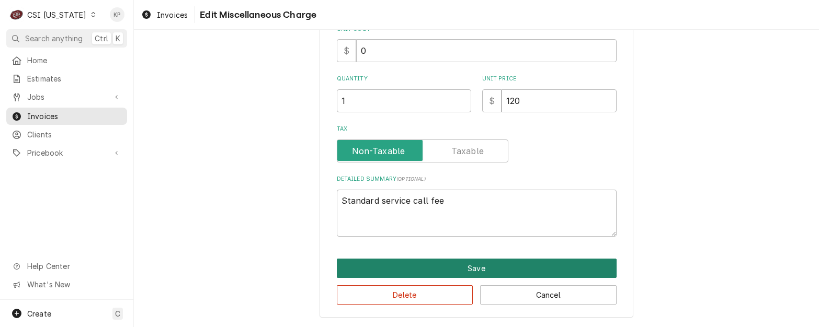
click at [460, 270] on button "Save" at bounding box center [477, 268] width 280 height 19
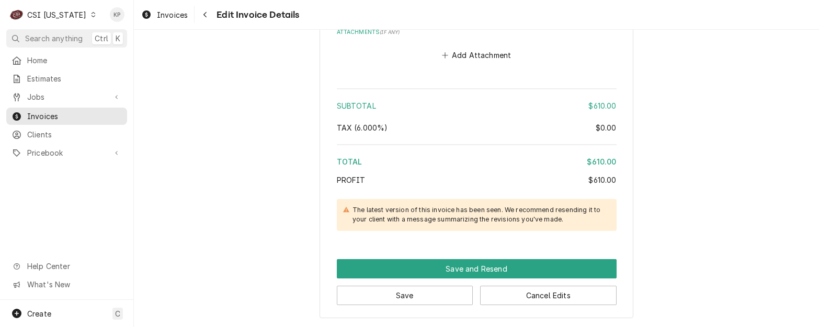
scroll to position [1731, 0]
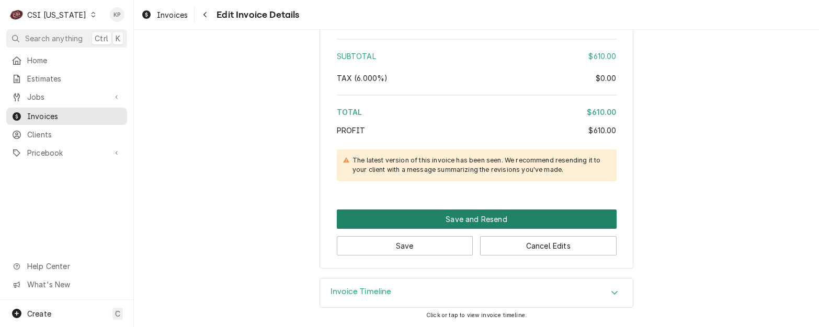
click at [493, 224] on button "Save and Resend" at bounding box center [477, 219] width 280 height 19
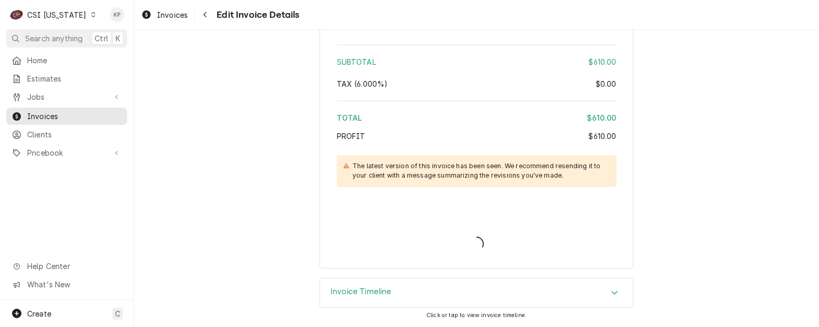
scroll to position [1725, 0]
type textarea "x"
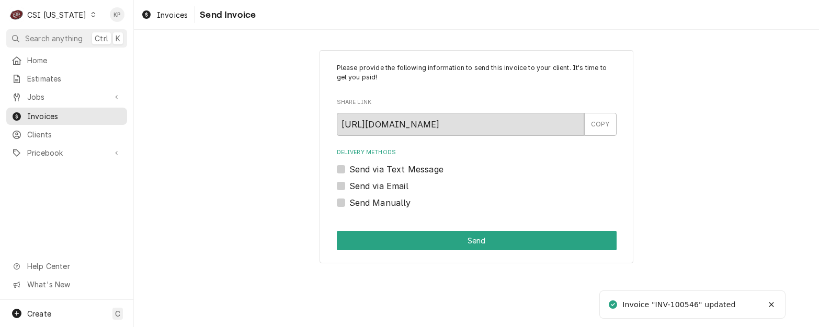
click at [349, 202] on label "Send Manually" at bounding box center [380, 203] width 62 height 13
click at [349, 202] on input "Send Manually" at bounding box center [489, 208] width 280 height 23
checkbox input "true"
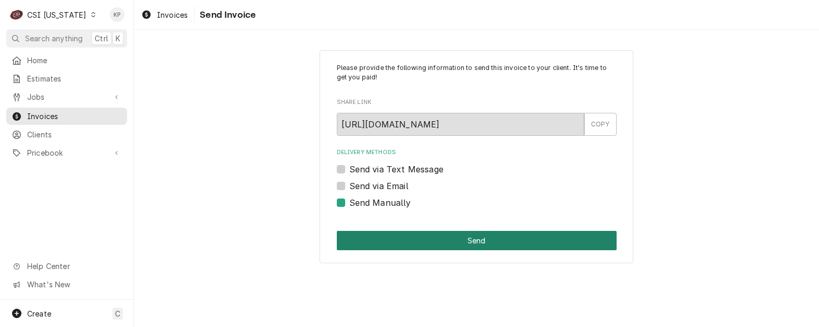
click at [460, 240] on button "Send" at bounding box center [477, 240] width 280 height 19
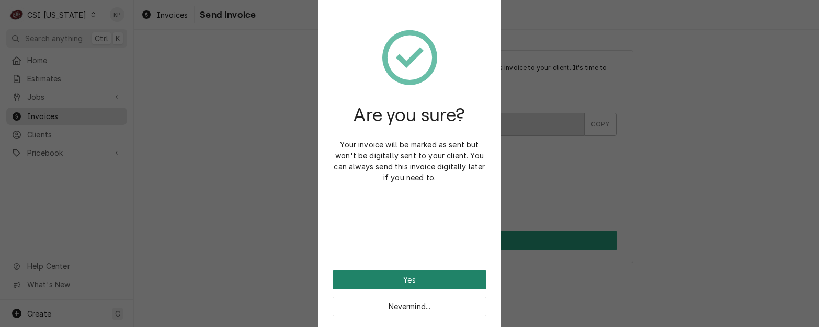
click at [440, 279] on button "Yes" at bounding box center [410, 279] width 154 height 19
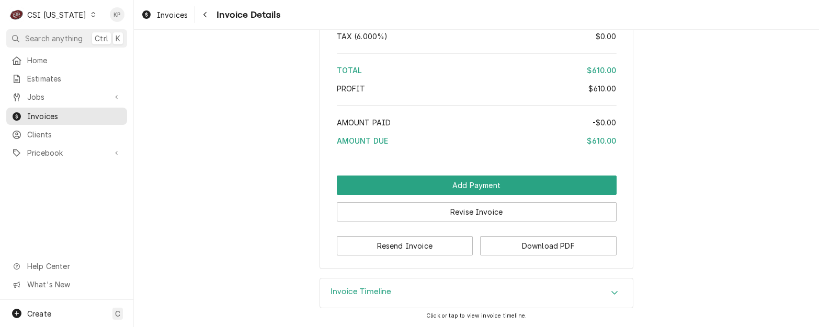
scroll to position [1789, 0]
click at [534, 251] on button "Download PDF" at bounding box center [548, 245] width 137 height 19
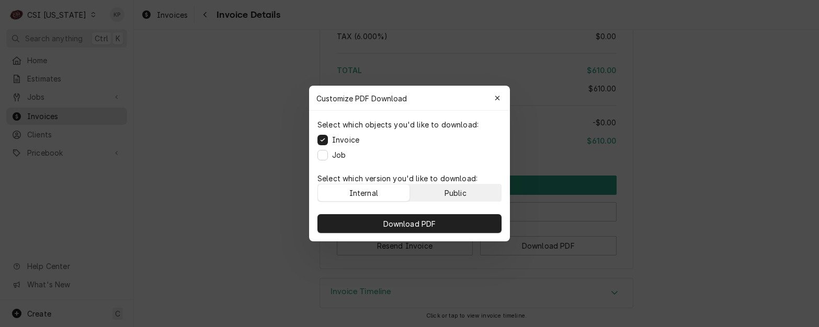
click at [453, 192] on div "Public" at bounding box center [456, 193] width 22 height 11
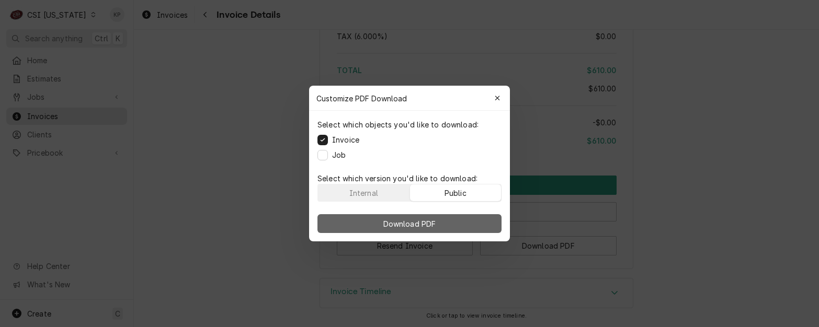
click at [452, 220] on button "Download PDF" at bounding box center [410, 223] width 184 height 19
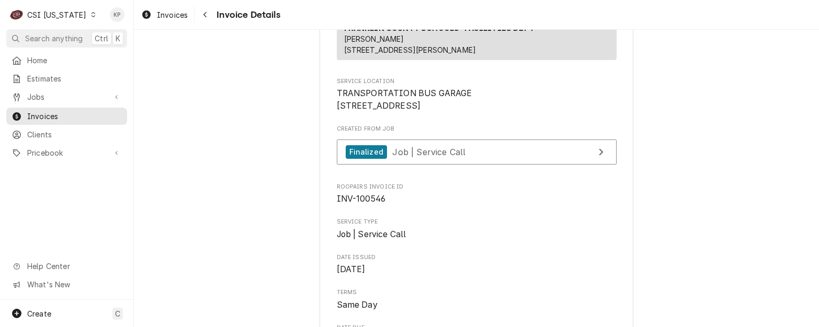
scroll to position [272, 0]
